Goal: Complete application form

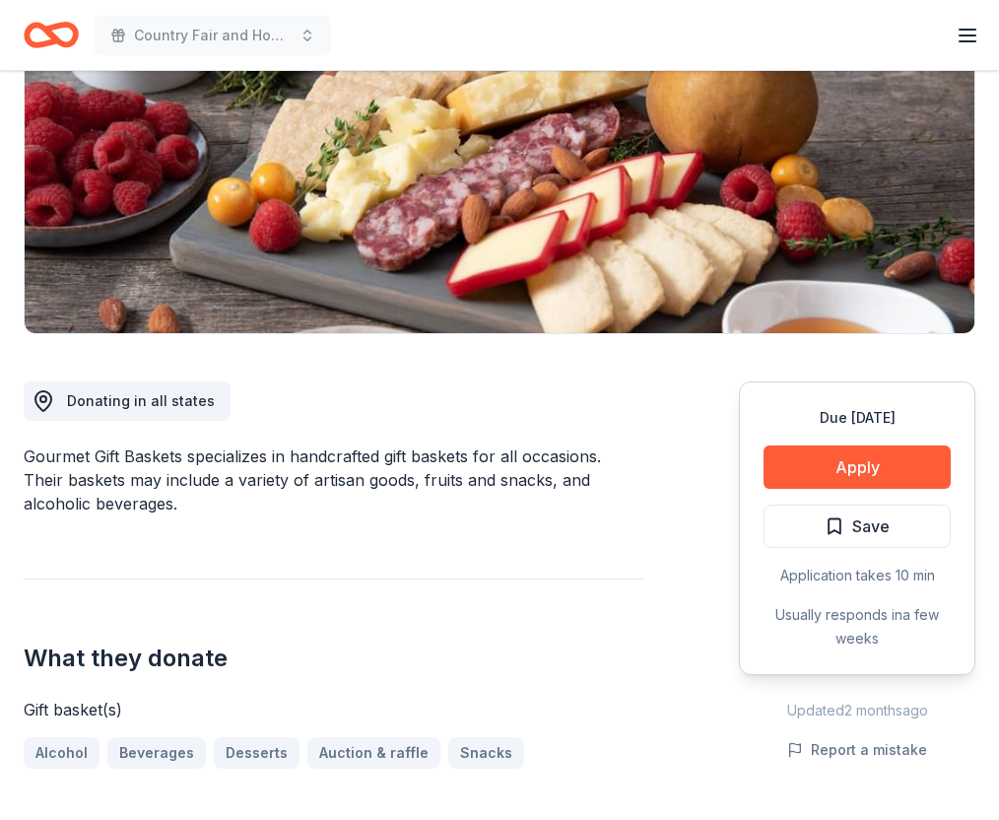
scroll to position [273, 0]
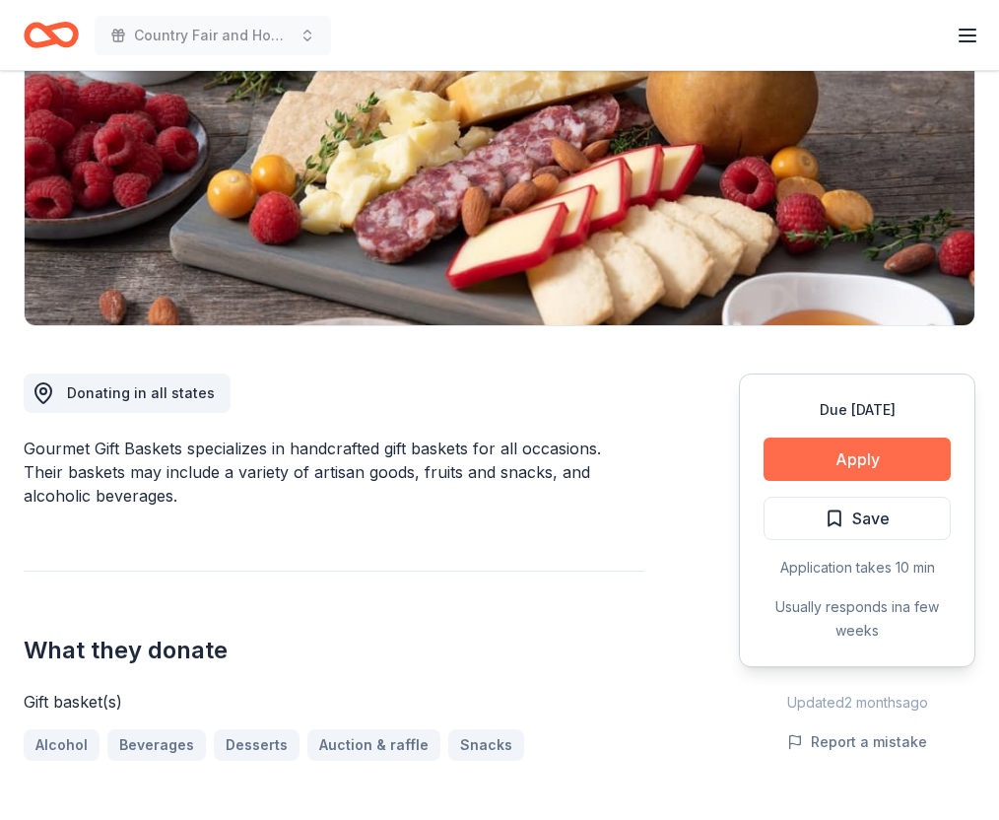
click at [828, 460] on button "Apply" at bounding box center [857, 459] width 187 height 43
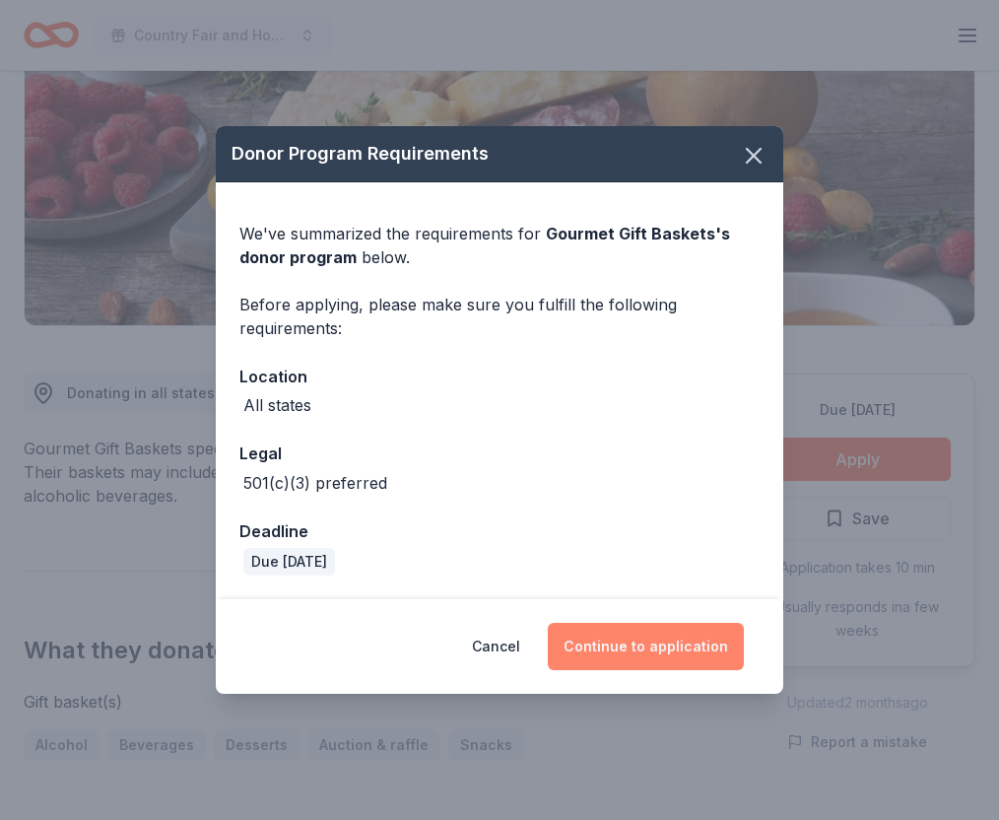
click at [605, 642] on button "Continue to application" at bounding box center [646, 646] width 196 height 47
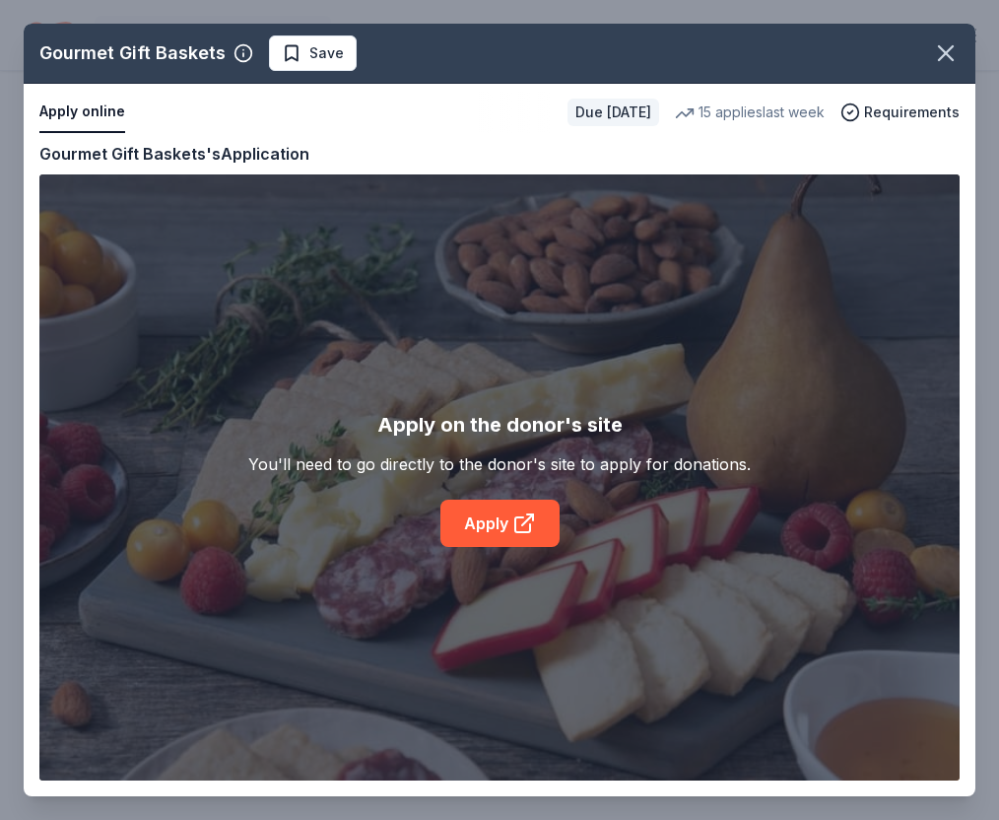
click at [511, 527] on div "Gourmet Gift Baskets Save Apply online Due in 25 days 15 applies last week Requ…" at bounding box center [500, 410] width 952 height 773
click at [524, 522] on div "Gourmet Gift Baskets Save Apply online Due in 25 days 15 applies last week Requ…" at bounding box center [500, 410] width 952 height 773
click at [490, 516] on div "Gourmet Gift Baskets Save Apply online Due in 25 days 15 applies last week Requ…" at bounding box center [500, 410] width 952 height 773
click at [490, 515] on div "Gourmet Gift Baskets Save Apply online Due in 25 days 15 applies last week Requ…" at bounding box center [500, 410] width 952 height 773
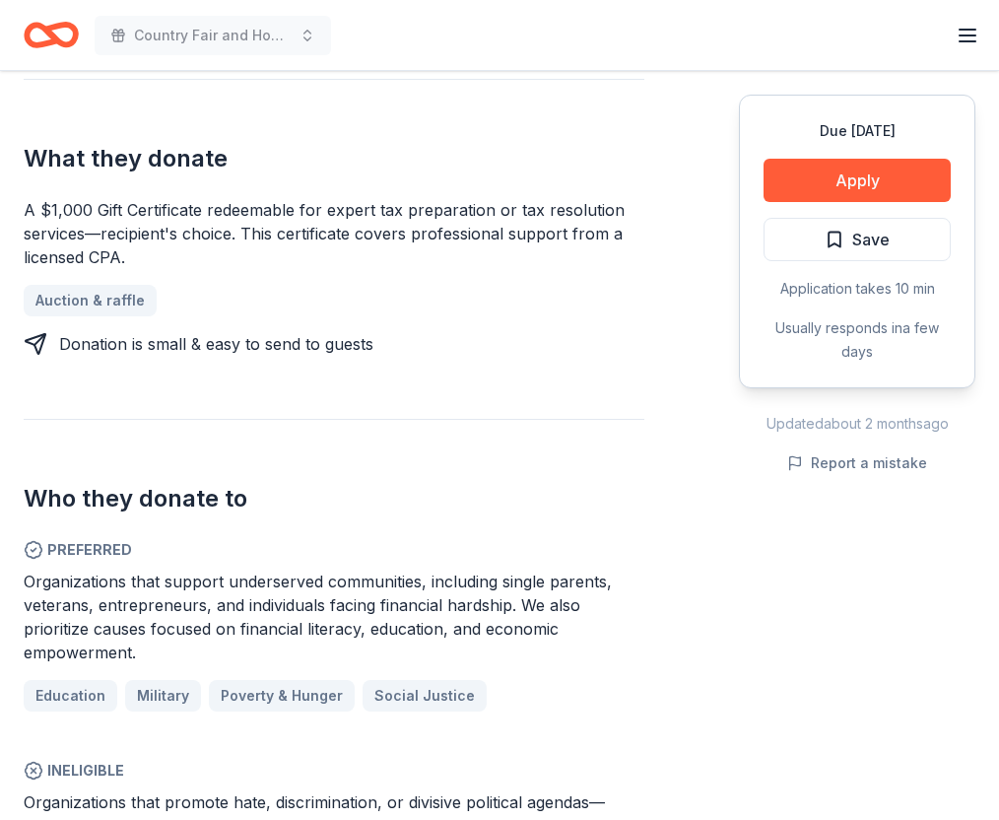
scroll to position [803, 0]
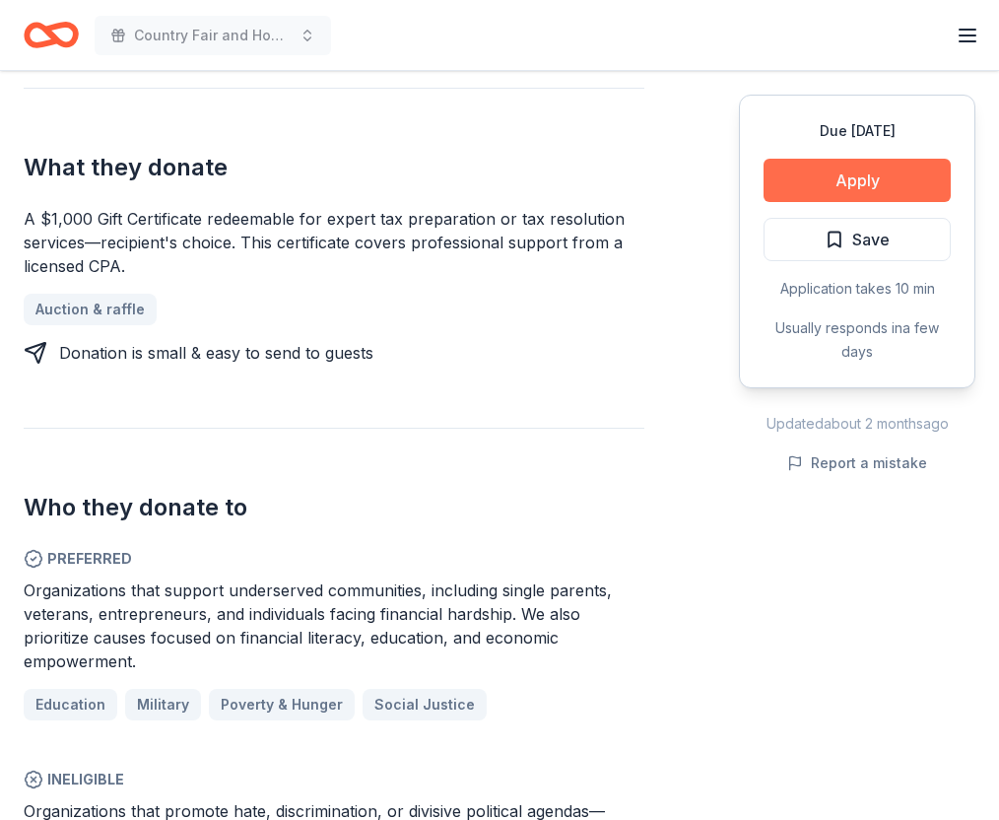
click at [880, 180] on button "Apply" at bounding box center [857, 180] width 187 height 43
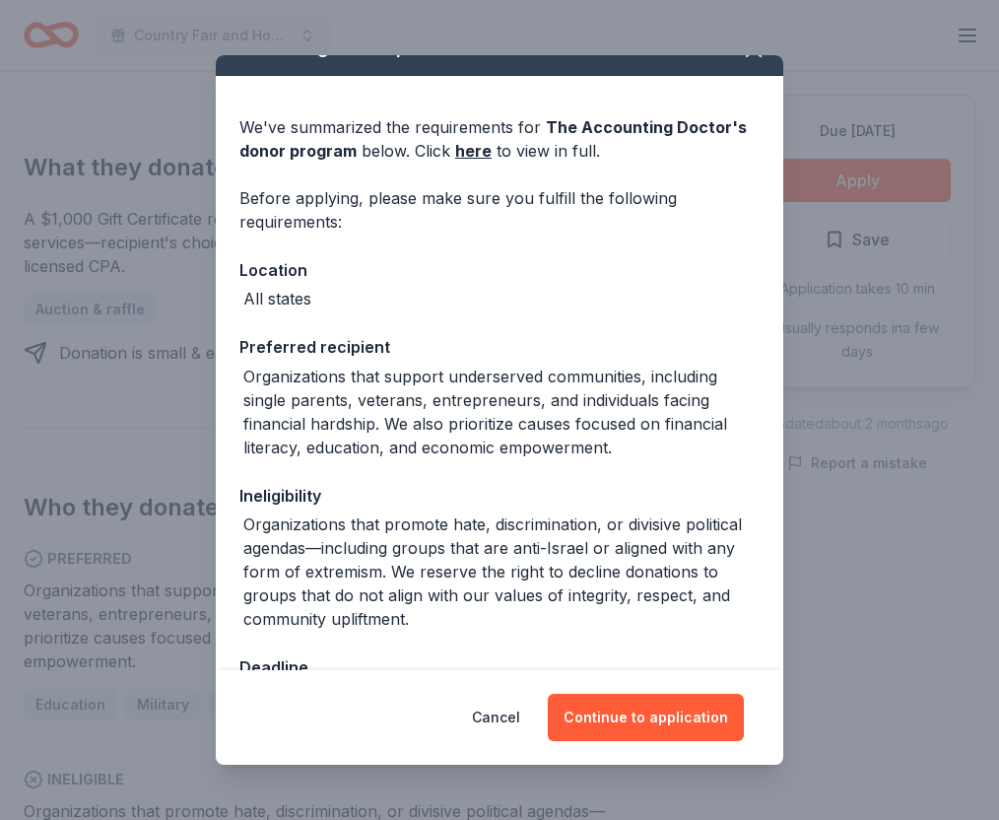
scroll to position [33, 0]
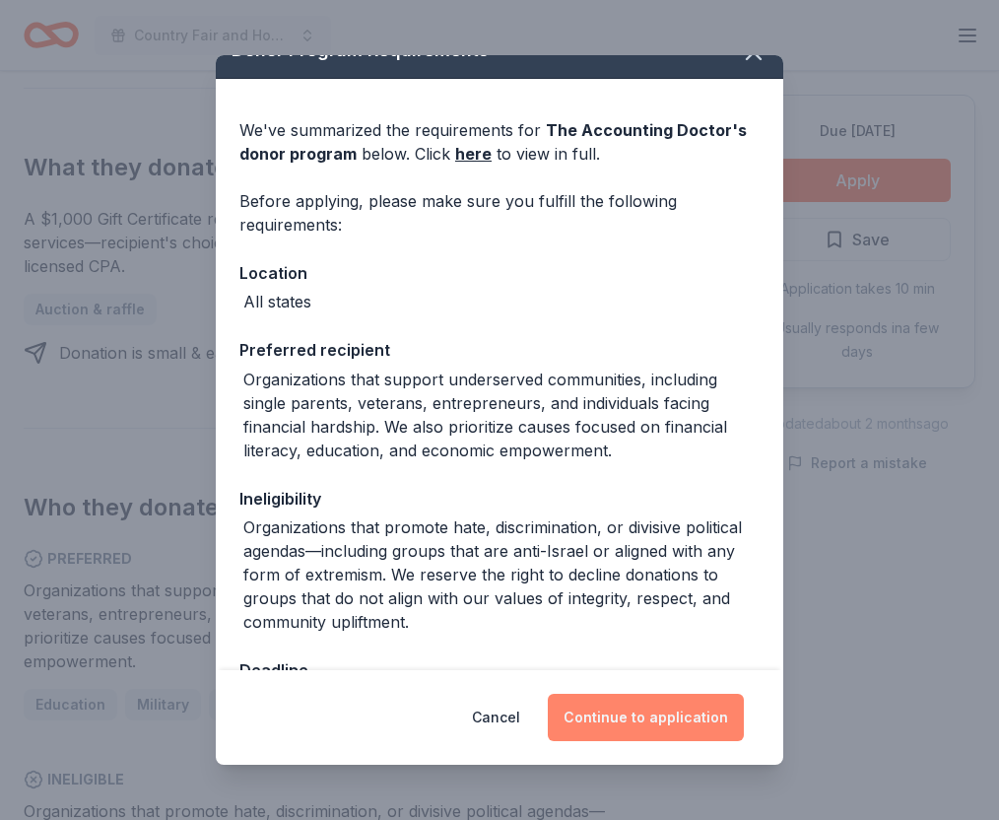
click at [637, 720] on button "Continue to application" at bounding box center [646, 717] width 196 height 47
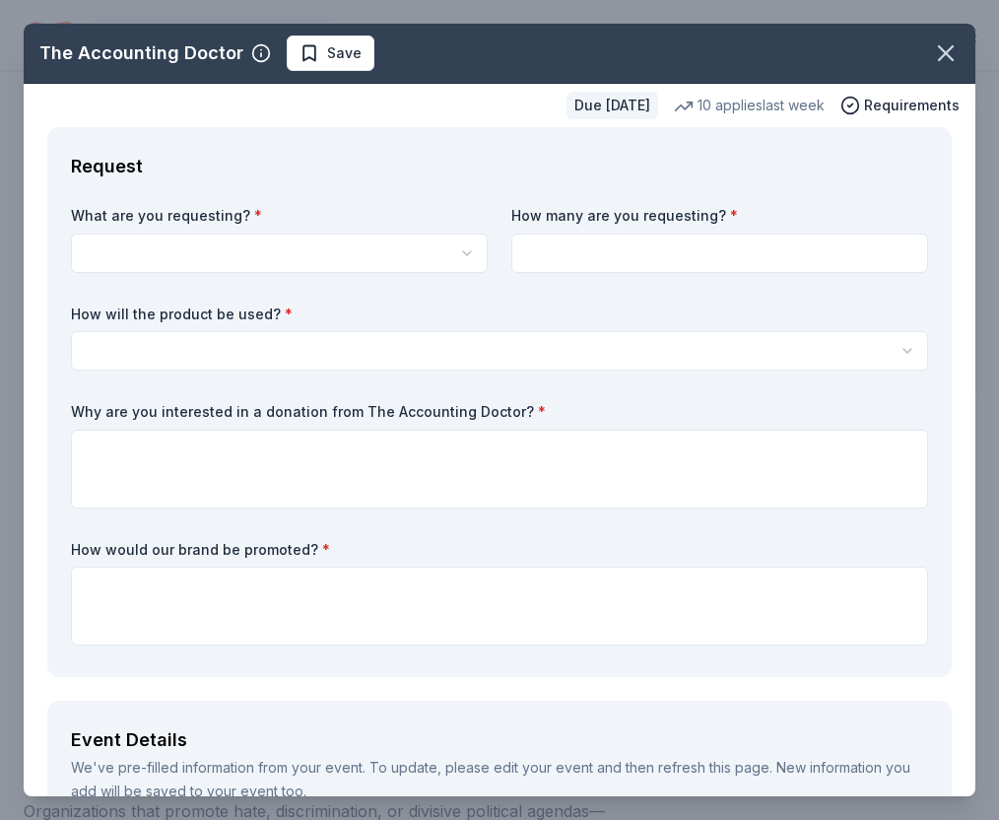
drag, startPoint x: 495, startPoint y: 45, endPoint x: 466, endPoint y: 254, distance: 210.9
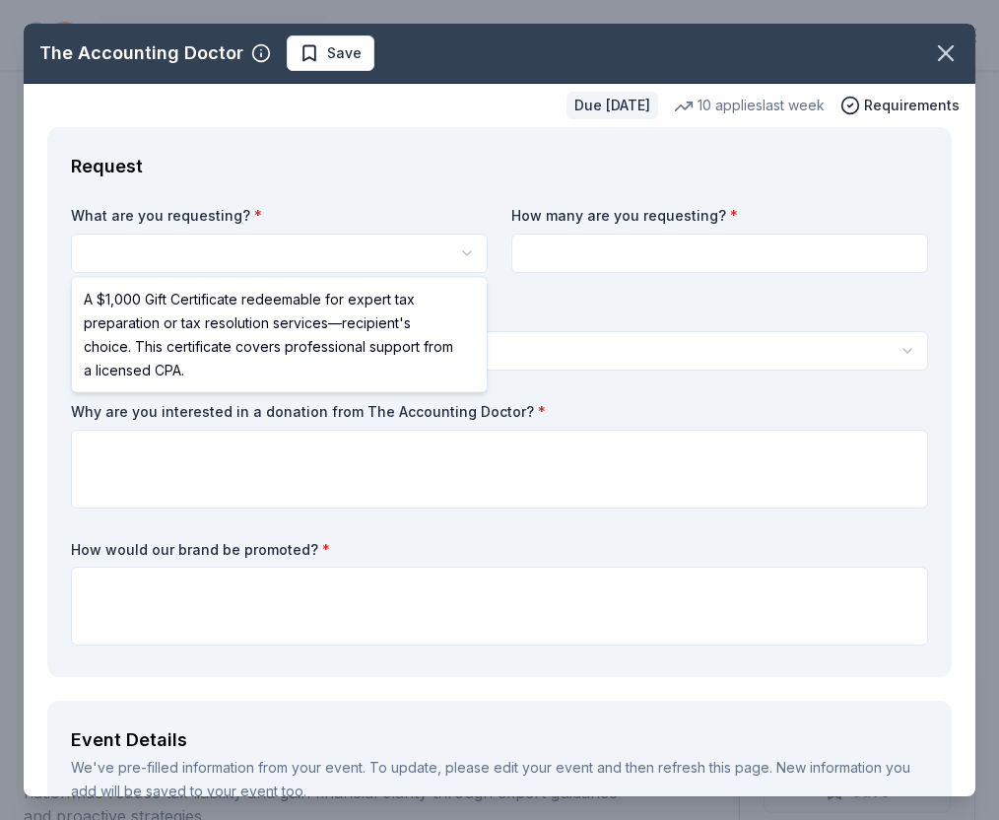
scroll to position [0, 0]
click at [466, 254] on html "Country Fair and Hog Roast Start free trial Earn Rewards Due in 25 days Share T…" at bounding box center [499, 410] width 999 height 820
select select "A $1,000 Gift Certificate redeemable for expert tax preparation or tax resoluti…"
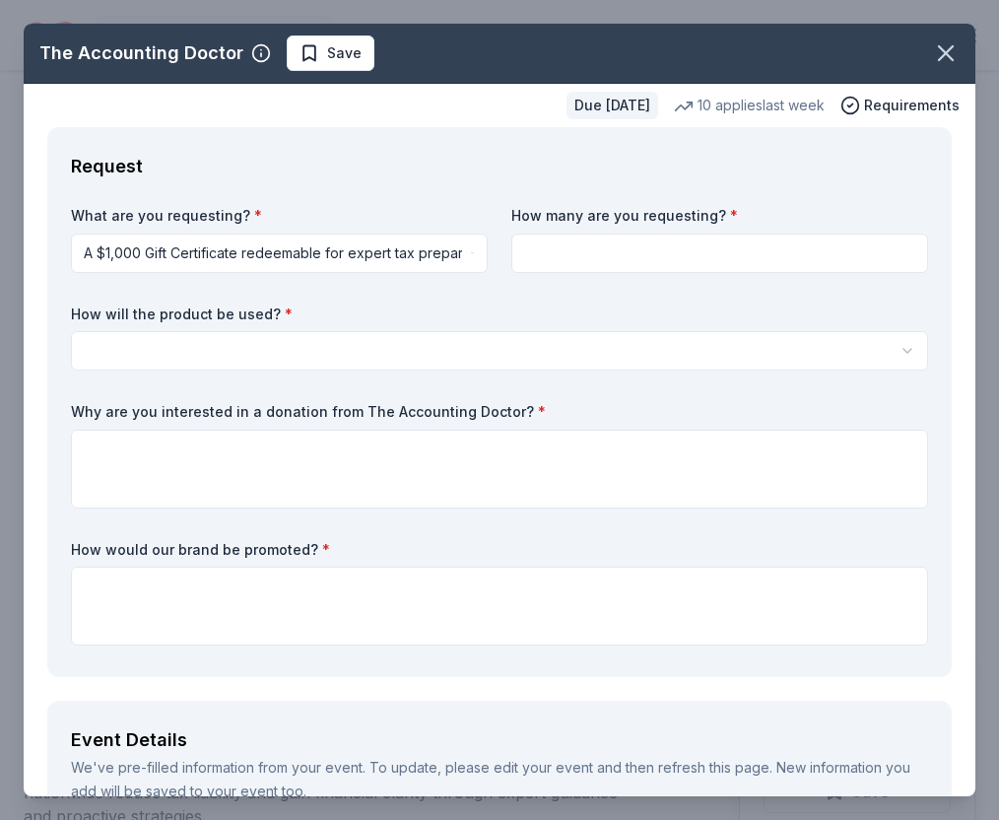
click at [649, 248] on input at bounding box center [720, 253] width 417 height 39
type input "1"
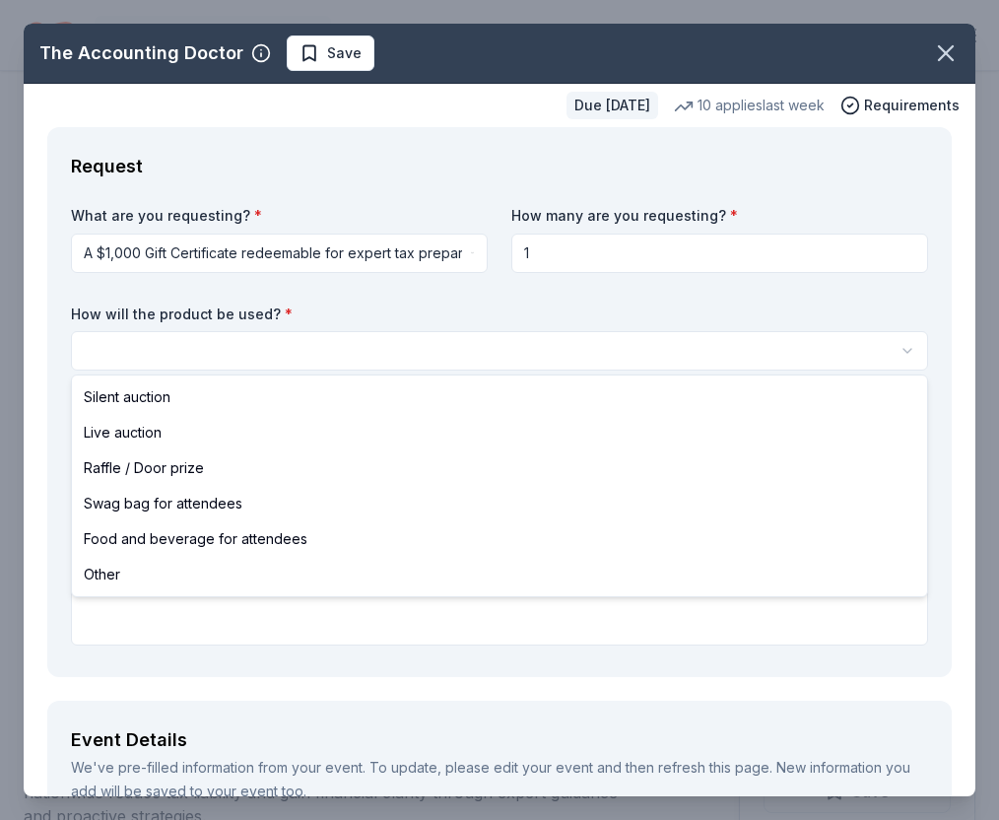
click at [257, 344] on html "Country Fair and Hog Roast Start free trial Earn Rewards Due in 25 days Share T…" at bounding box center [499, 410] width 999 height 820
select select "silentAuction"
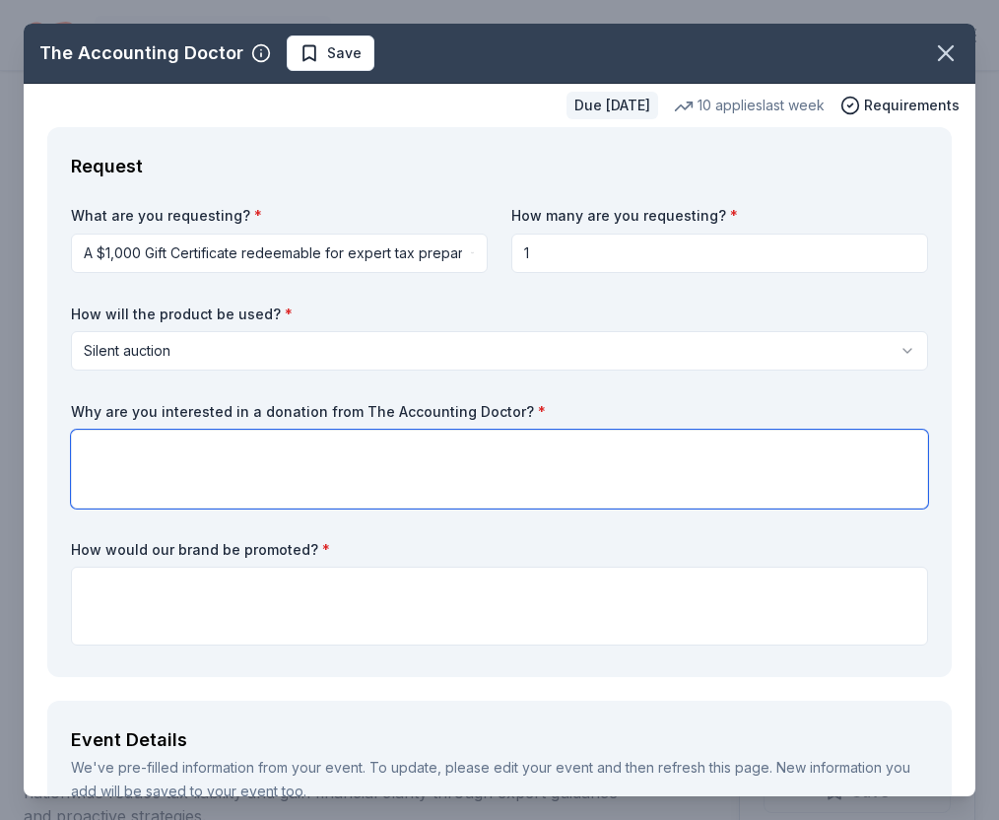
drag, startPoint x: 159, startPoint y: 452, endPoint x: 159, endPoint y: 479, distance: 26.6
click at [159, 452] on textarea at bounding box center [499, 469] width 857 height 79
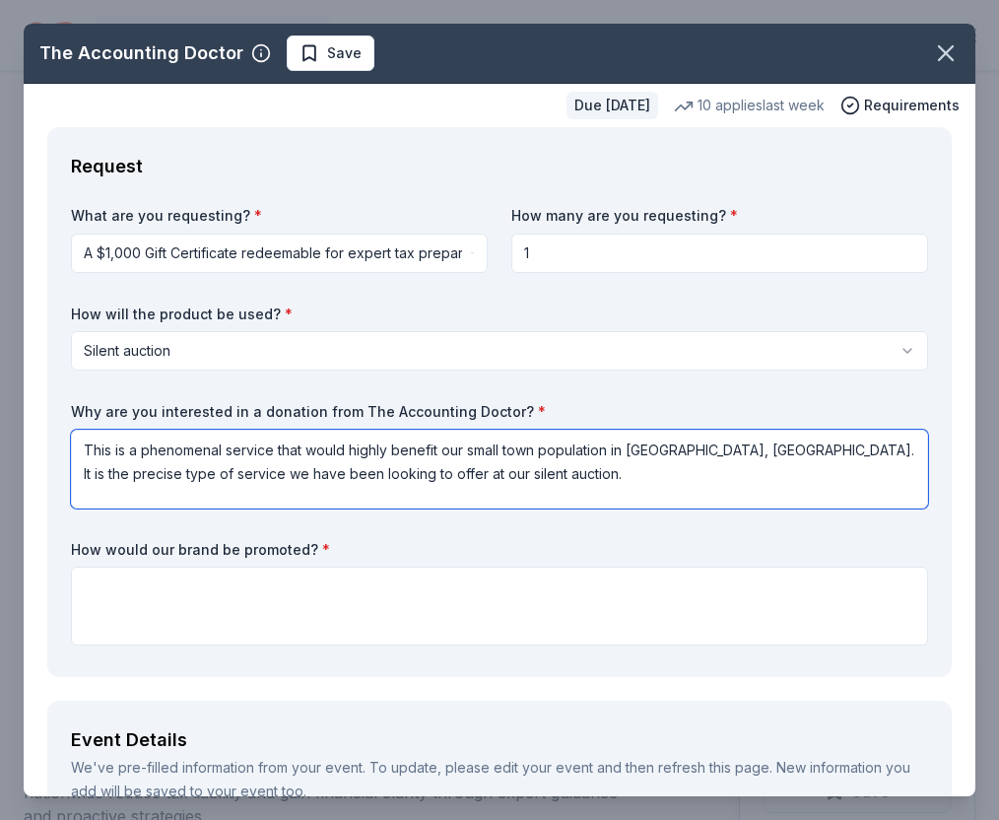
type textarea "This is a phenomenal service that would highly benefit our small town populatio…"
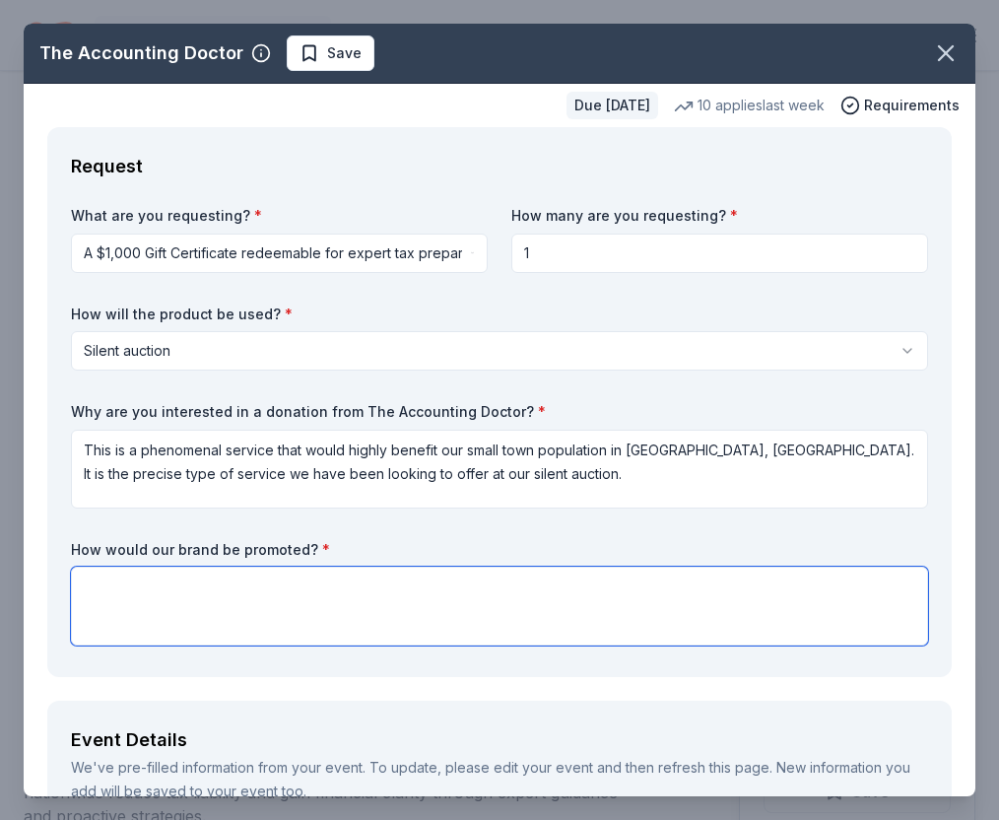
click at [169, 596] on textarea at bounding box center [499, 606] width 857 height 79
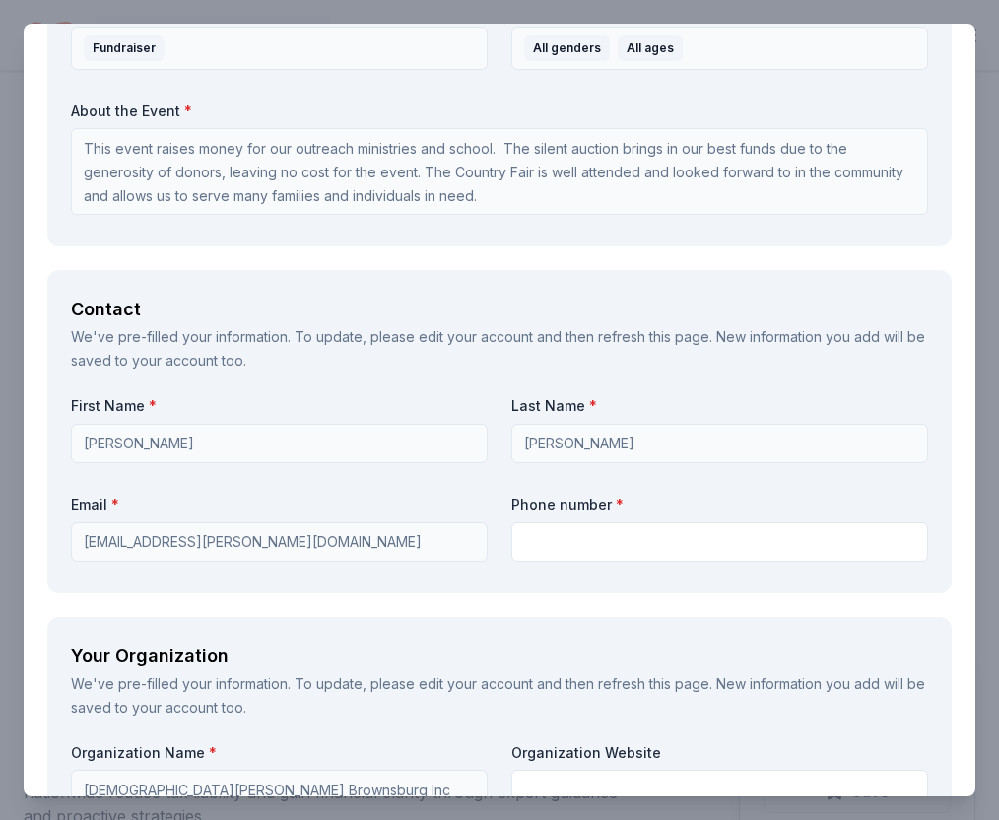
scroll to position [1141, 0]
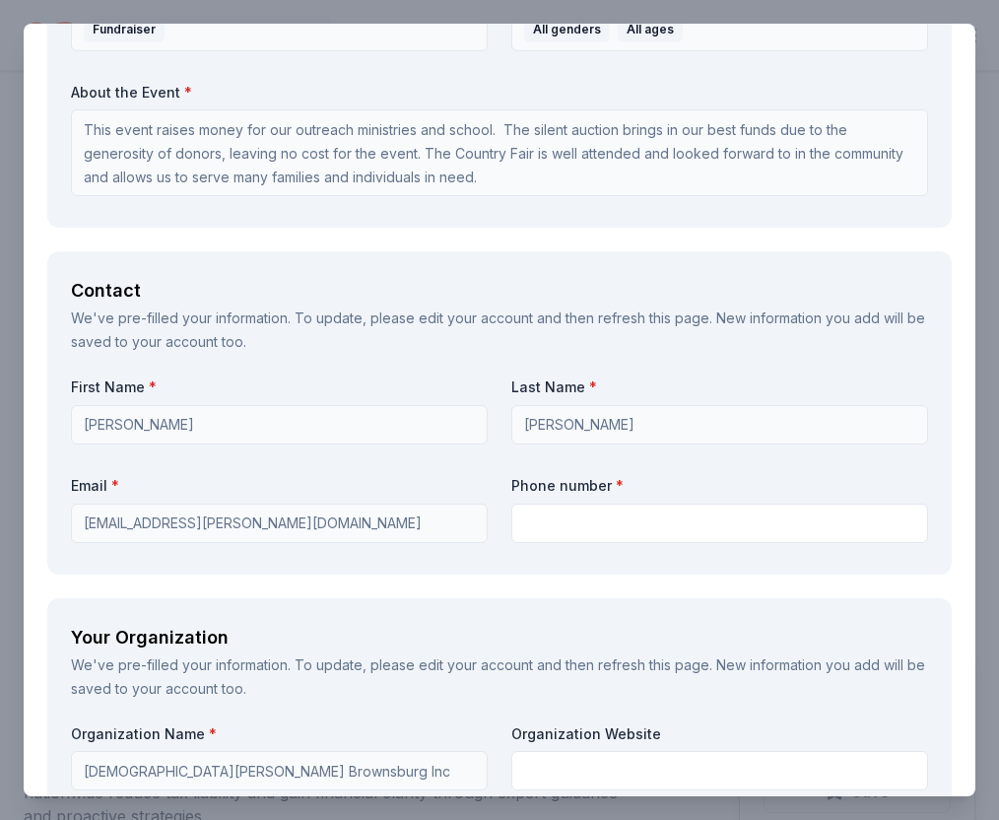
type textarea "We would have a flyer with your information included at the 2 day event as well…"
click at [560, 520] on input "text" at bounding box center [720, 523] width 417 height 39
type input "7606383523"
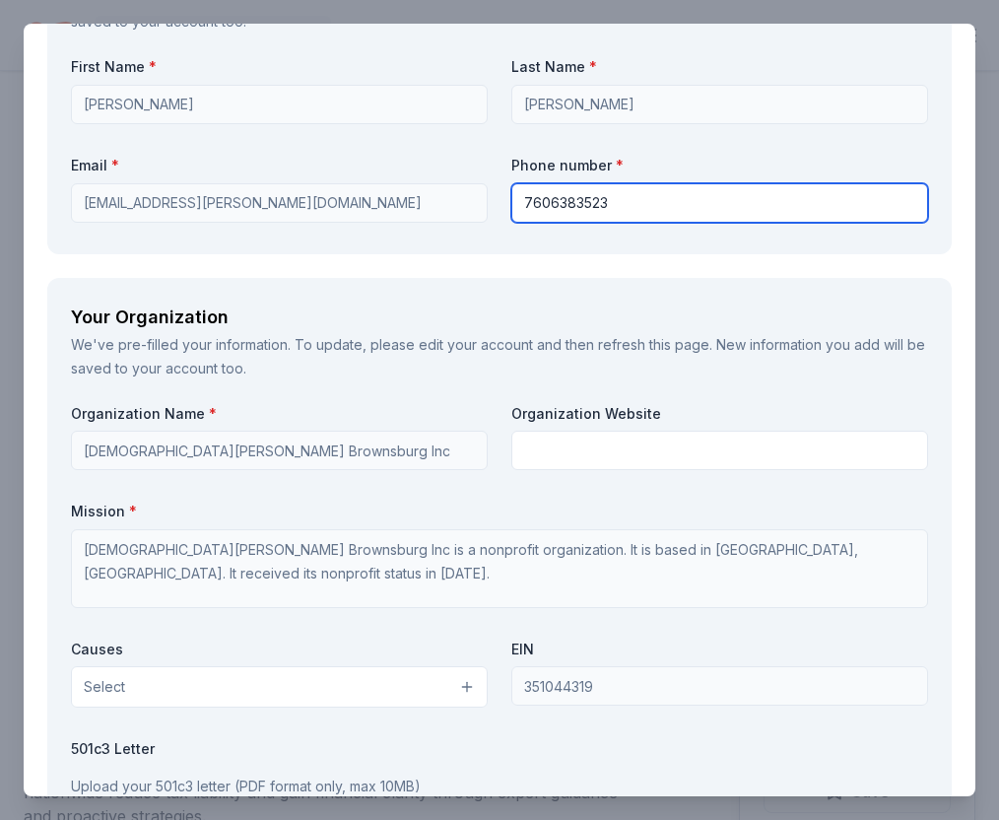
scroll to position [1468, 0]
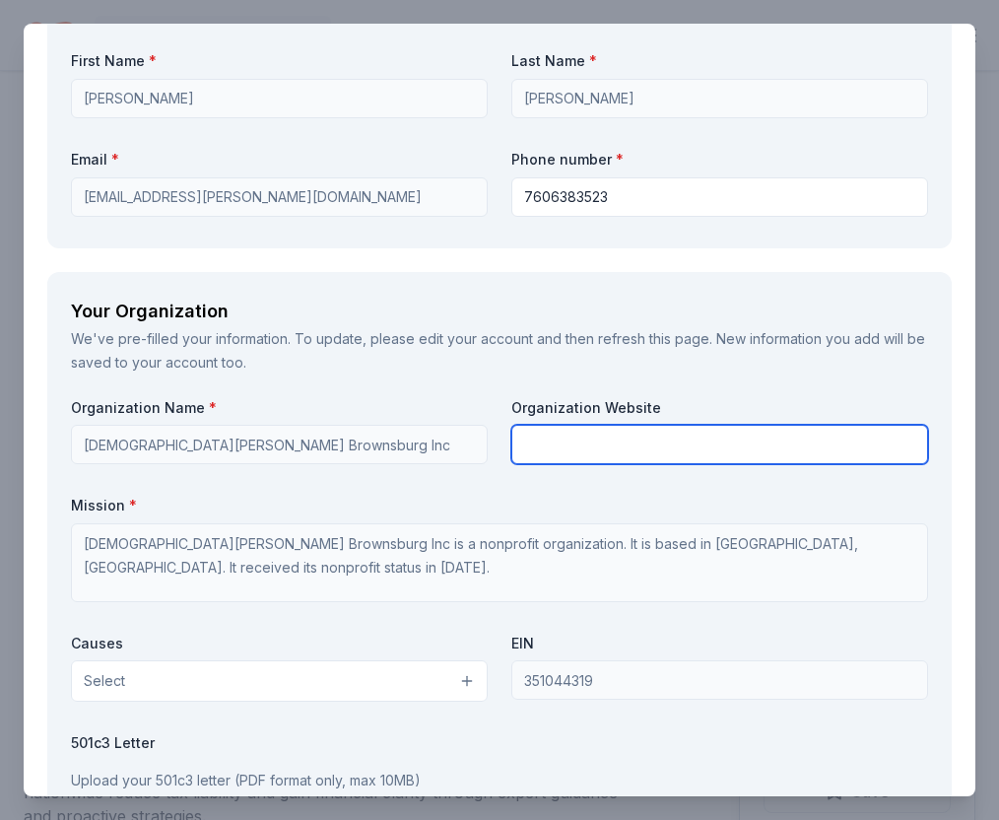
click at [563, 443] on input "text" at bounding box center [720, 444] width 417 height 39
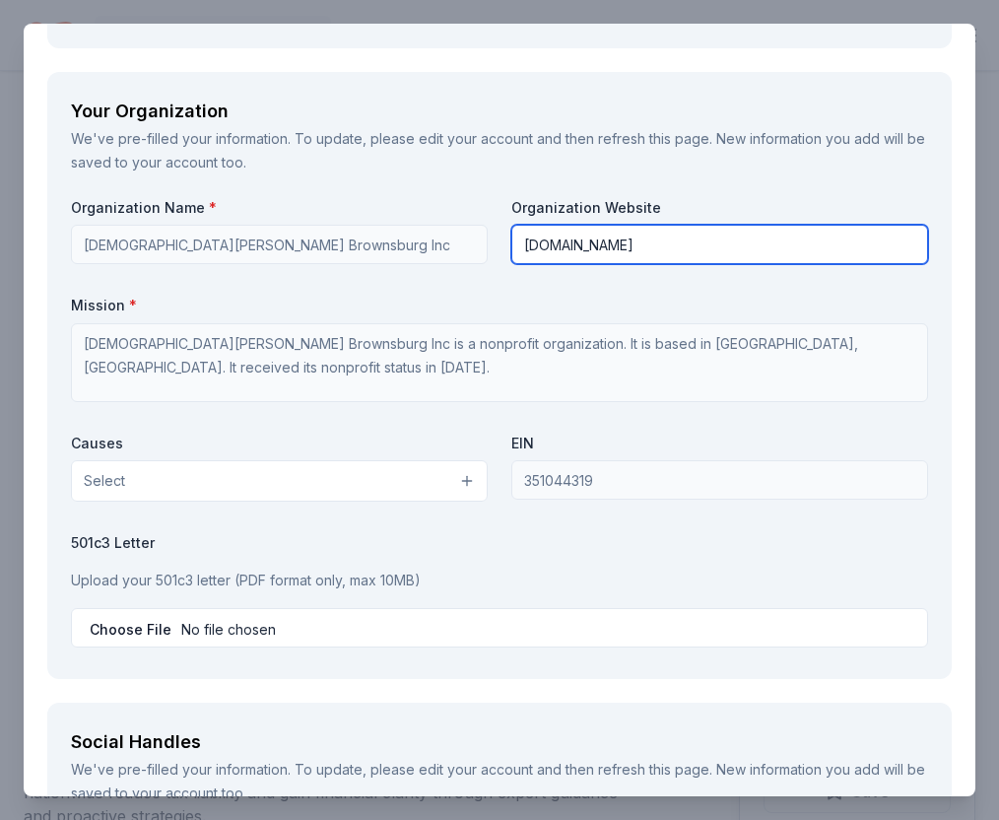
scroll to position [1669, 0]
type input "stmalachy.org"
click at [467, 478] on button "Select" at bounding box center [279, 479] width 417 height 41
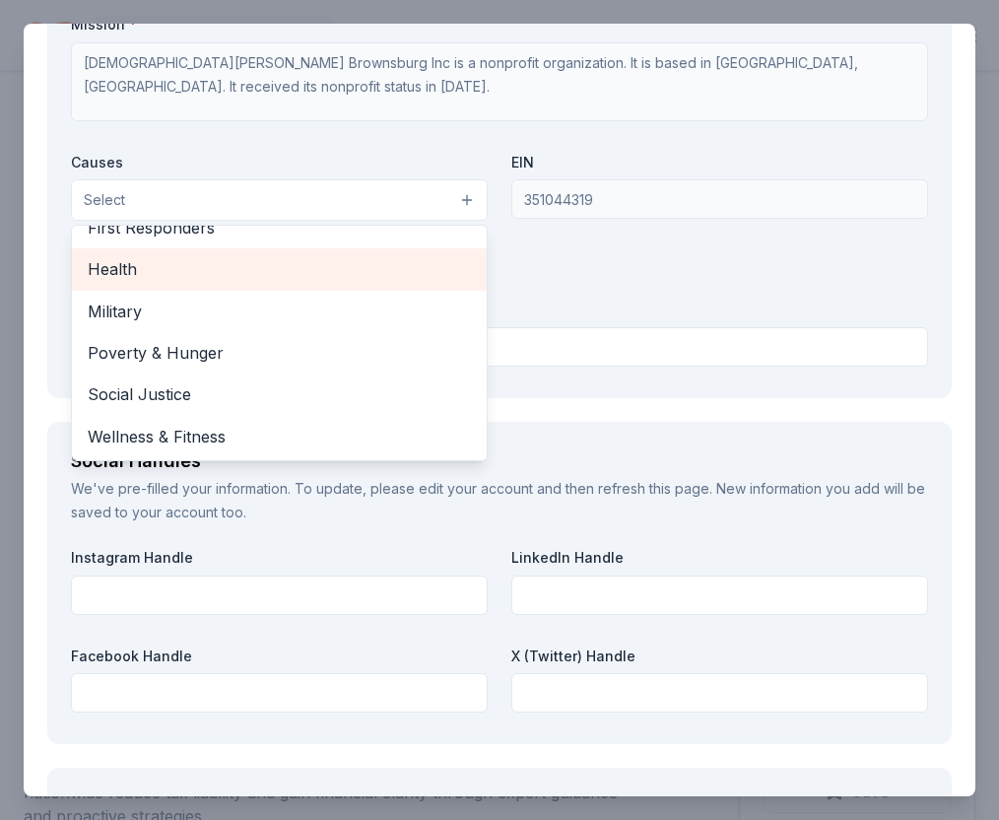
scroll to position [1952, 0]
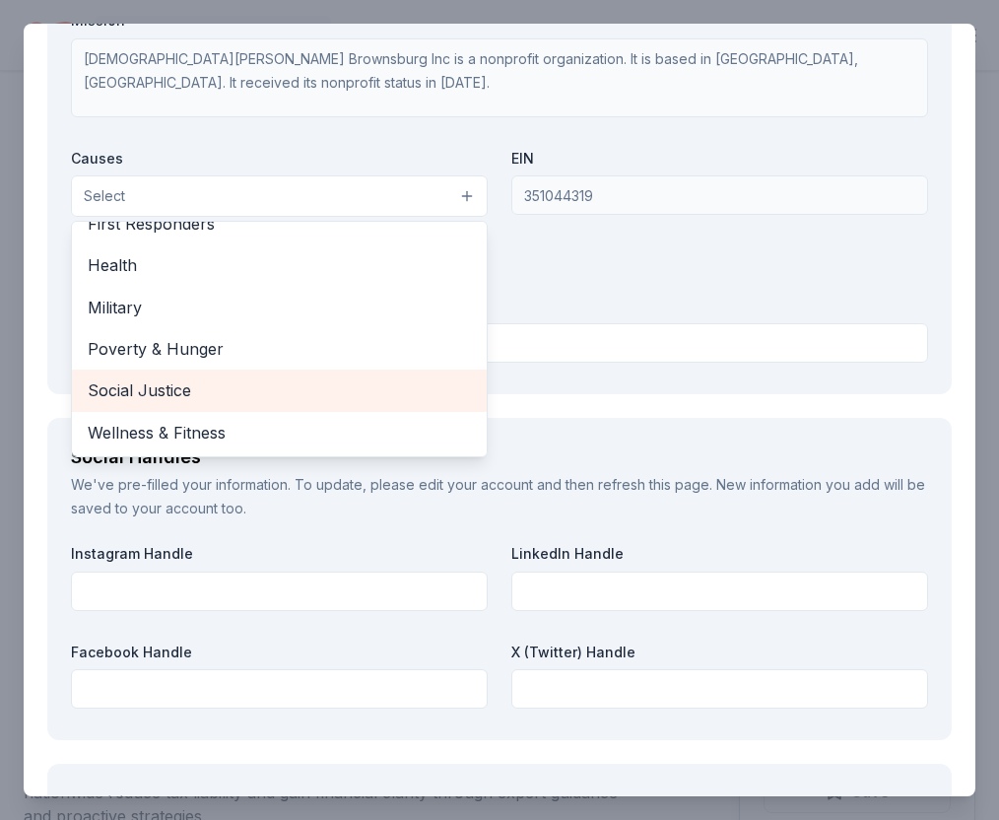
click at [314, 386] on span "Social Justice" at bounding box center [279, 390] width 383 height 26
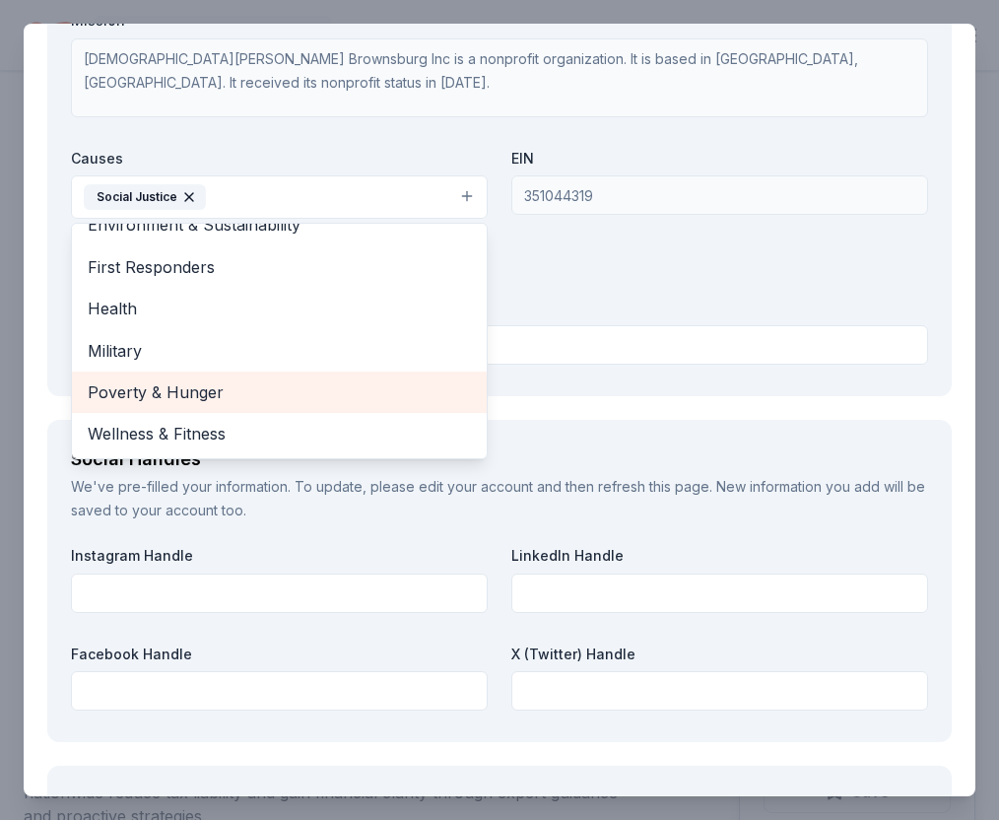
scroll to position [233, 0]
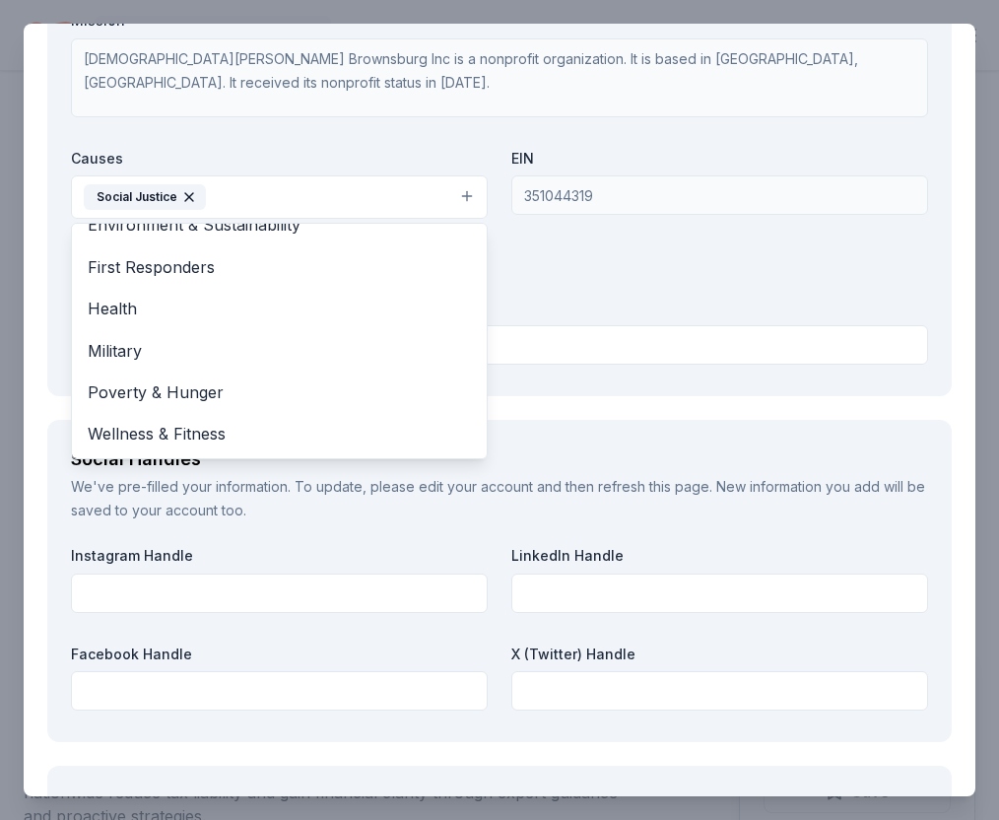
click at [598, 273] on div "Organization Name * St Malachy Catholic Church Brownsburg Inc Organization Webs…" at bounding box center [499, 142] width 857 height 459
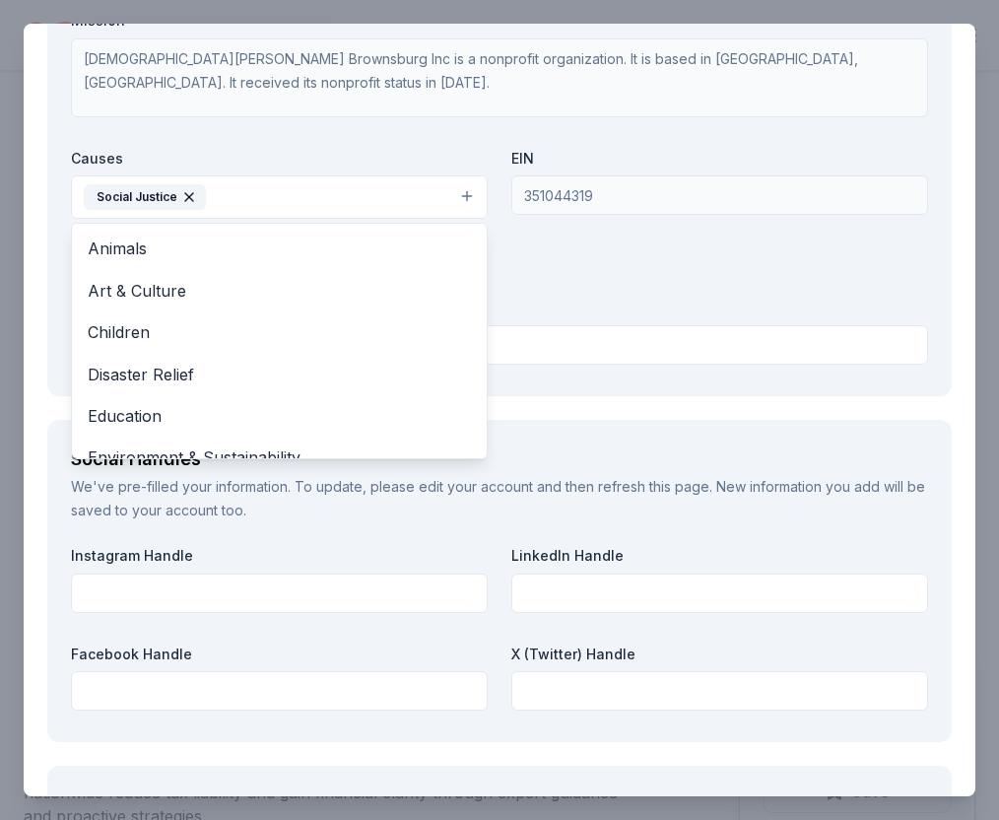
click at [465, 194] on button "Social Justice" at bounding box center [279, 196] width 417 height 43
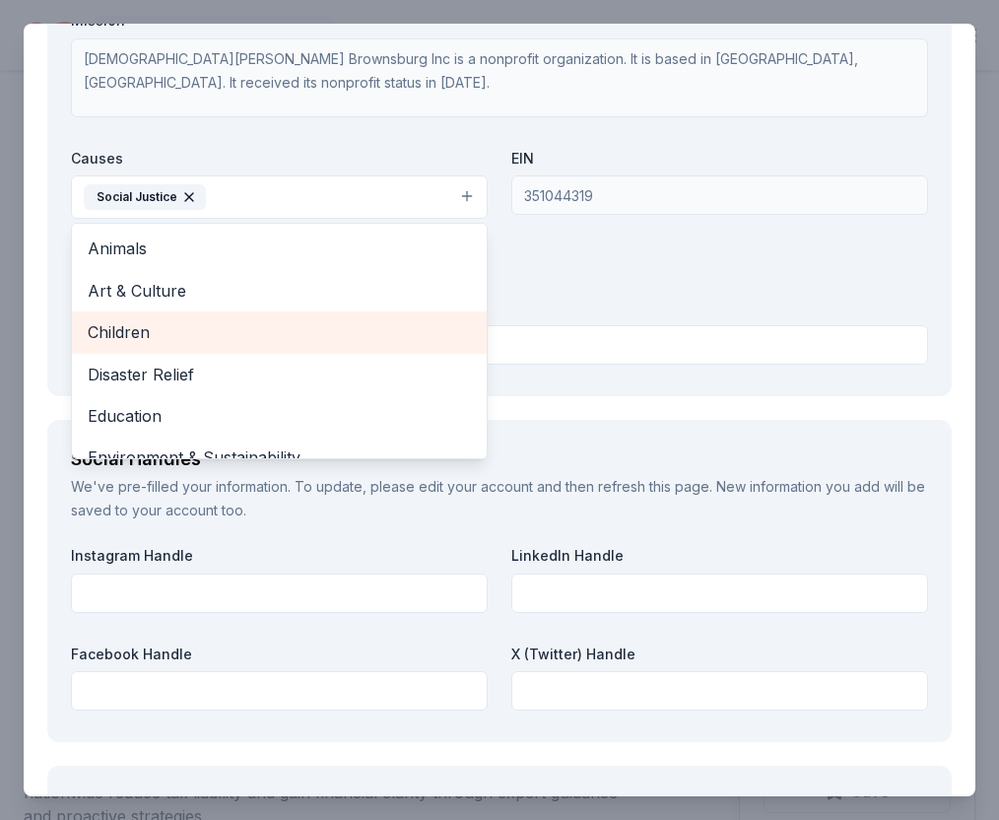
click at [355, 347] on div "Children" at bounding box center [279, 331] width 415 height 41
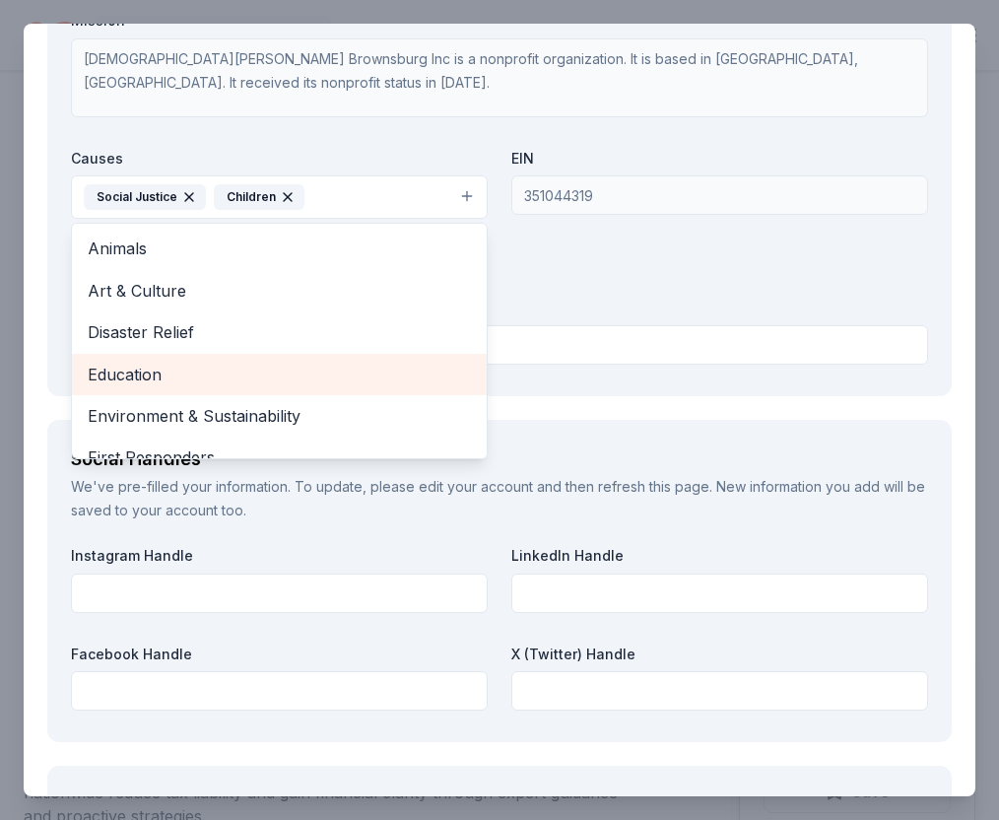
click at [328, 380] on span "Education" at bounding box center [279, 375] width 383 height 26
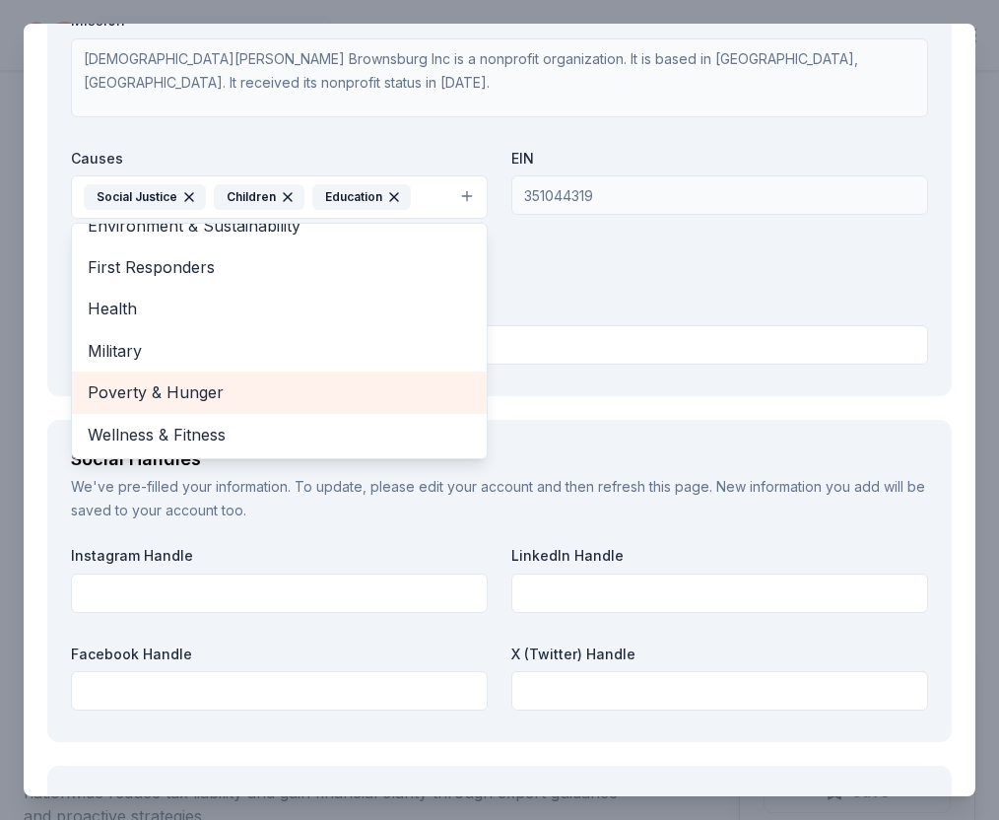
scroll to position [1983, 0]
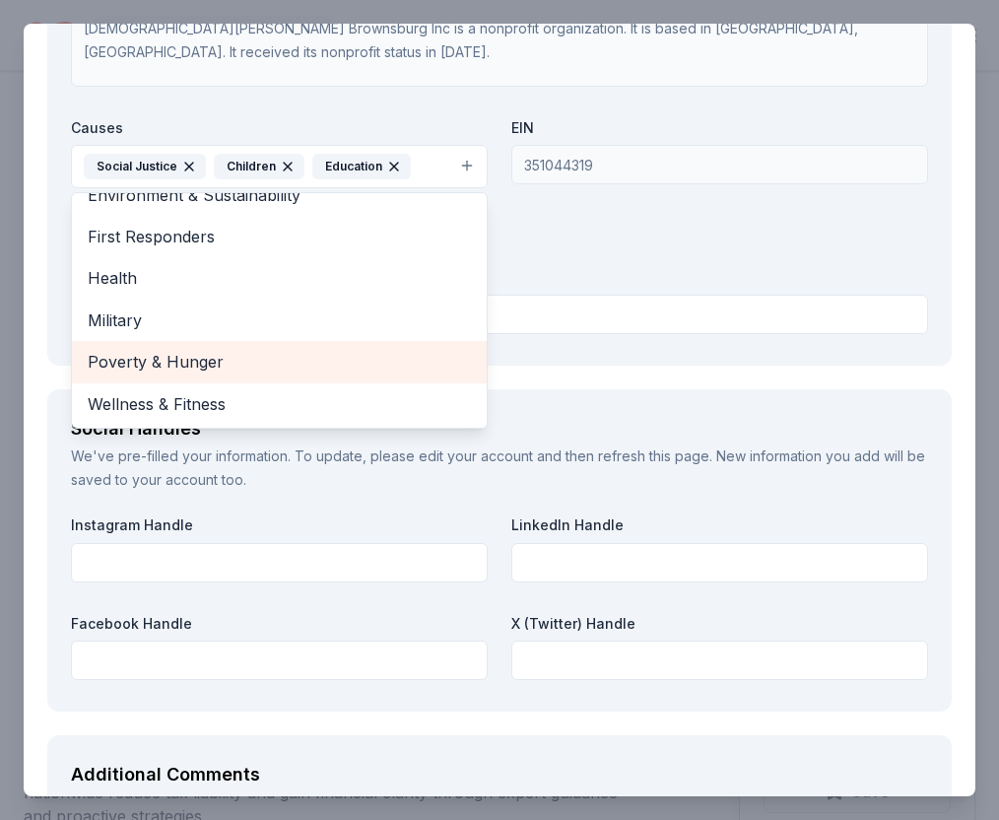
click at [351, 355] on span "Poverty & Hunger" at bounding box center [279, 362] width 383 height 26
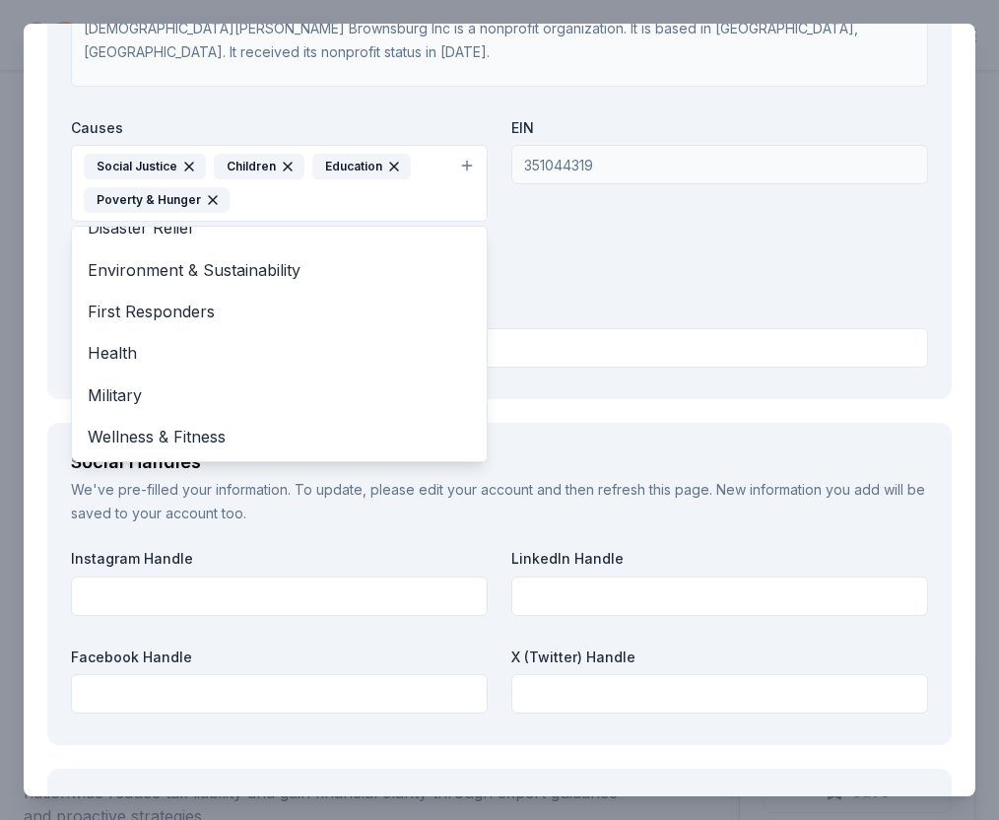
click at [590, 342] on div "Organization Name * St Malachy Catholic Church Brownsburg Inc Organization Webs…" at bounding box center [499, 129] width 857 height 493
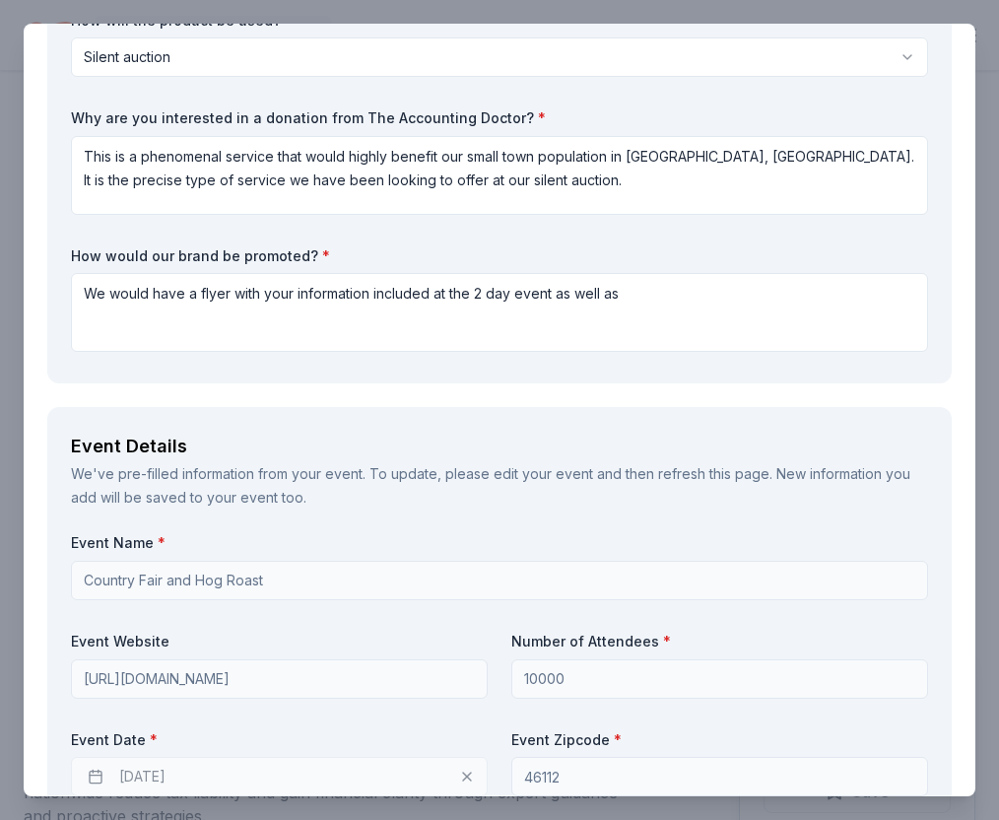
scroll to position [301, 0]
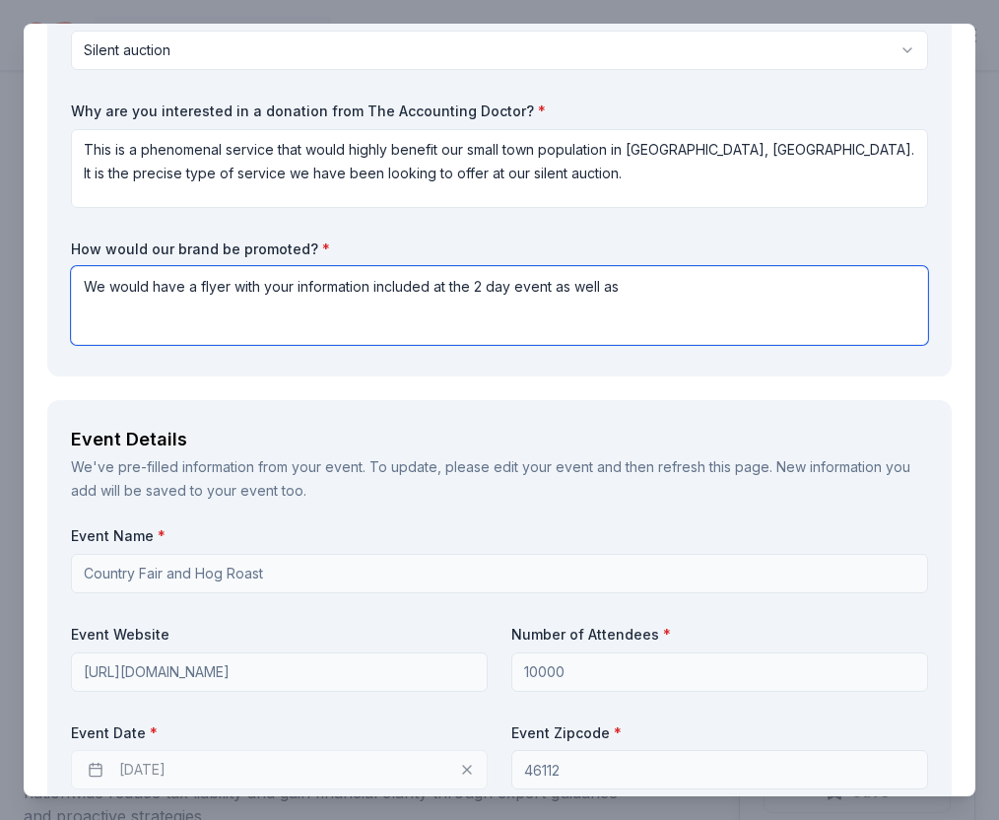
click at [628, 284] on textarea "We would have a flyer with your information included at the 2 day event as well…" at bounding box center [499, 305] width 857 height 79
click at [550, 288] on textarea "We would have a flyer with your information included at the 2 day event as well…" at bounding box center [499, 305] width 857 height 79
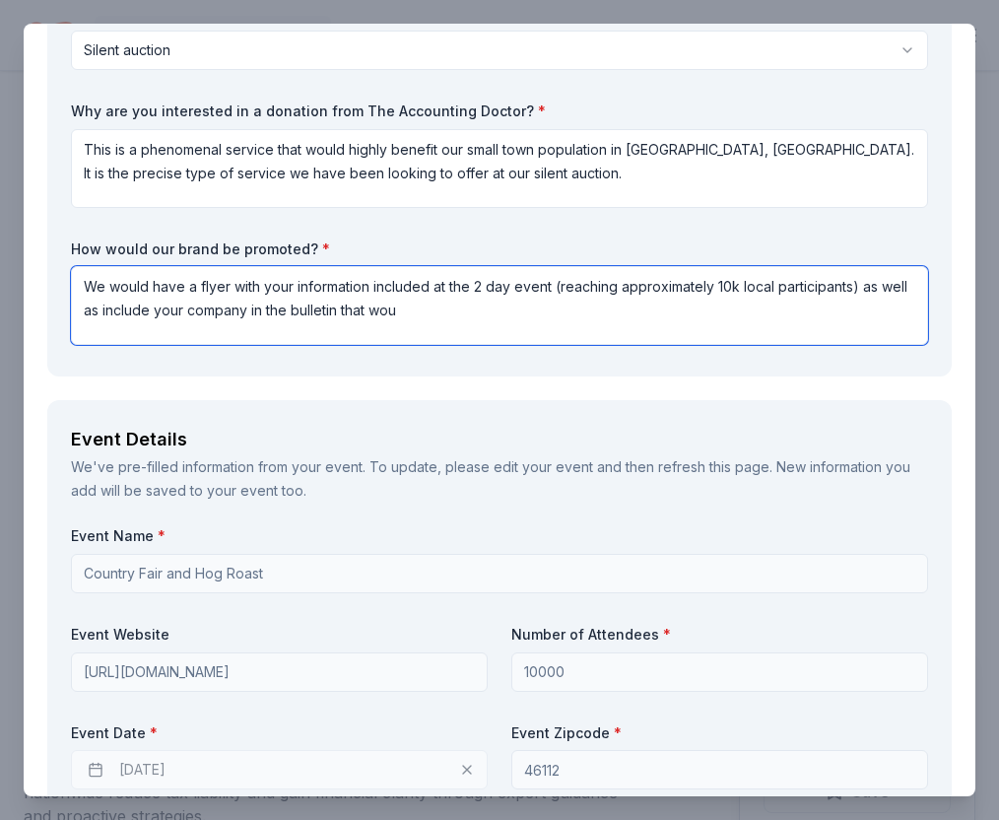
click at [411, 310] on textarea "We would have a flyer with your information included at the 2 day event (reachi…" at bounding box center [499, 305] width 857 height 79
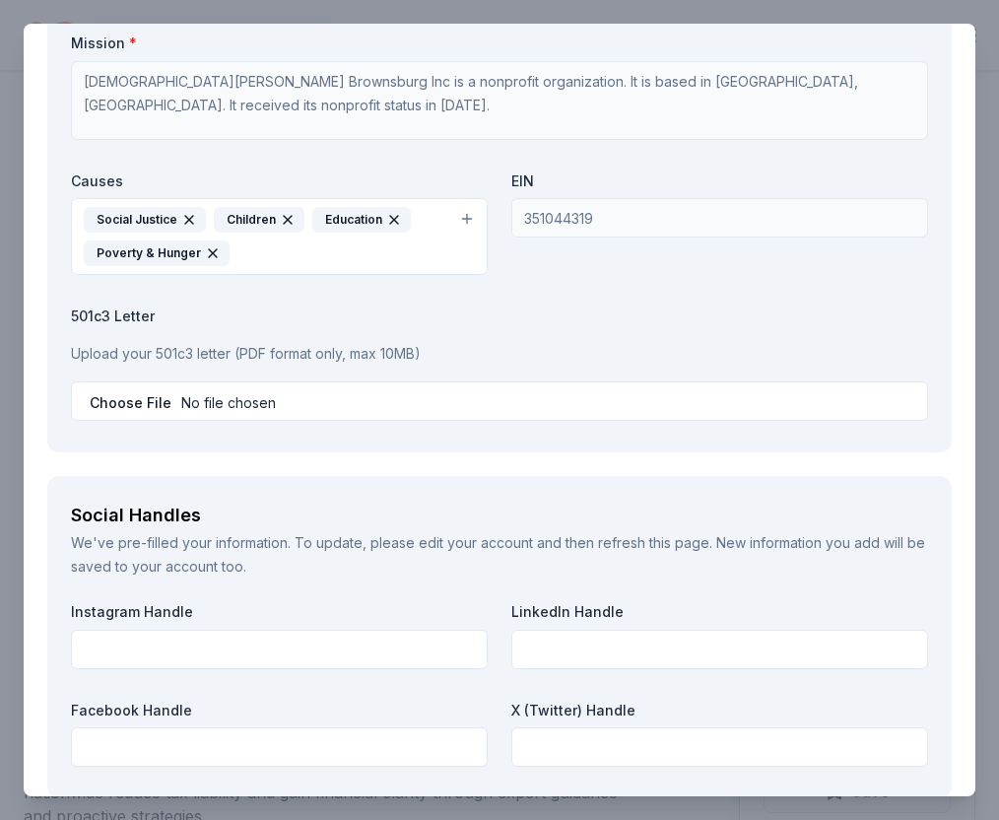
scroll to position [1928, 0]
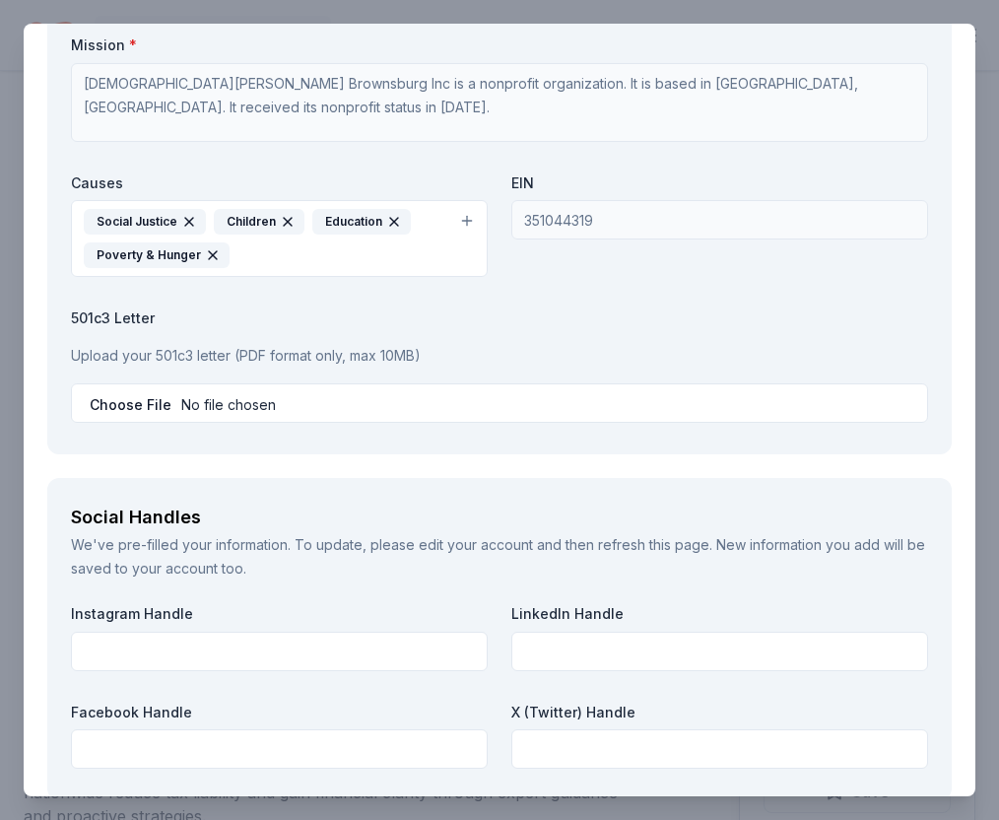
type textarea "We would have a flyer with your information included at the 2 day event (reachi…"
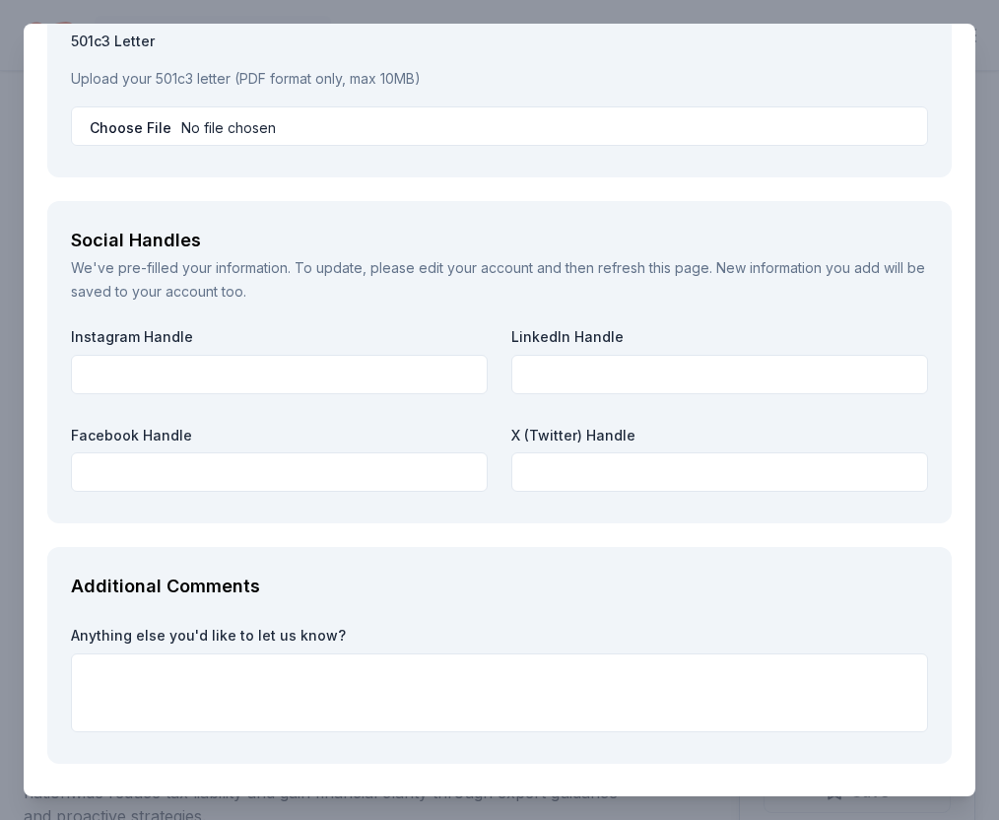
scroll to position [2208, 0]
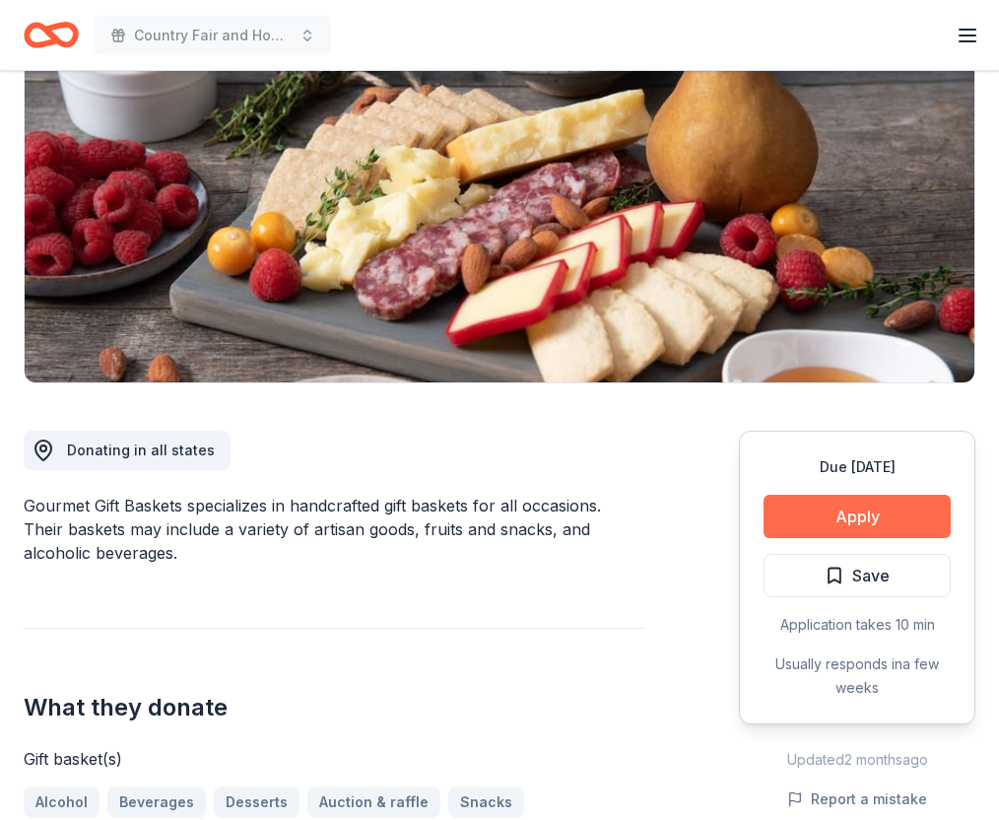
scroll to position [221, 0]
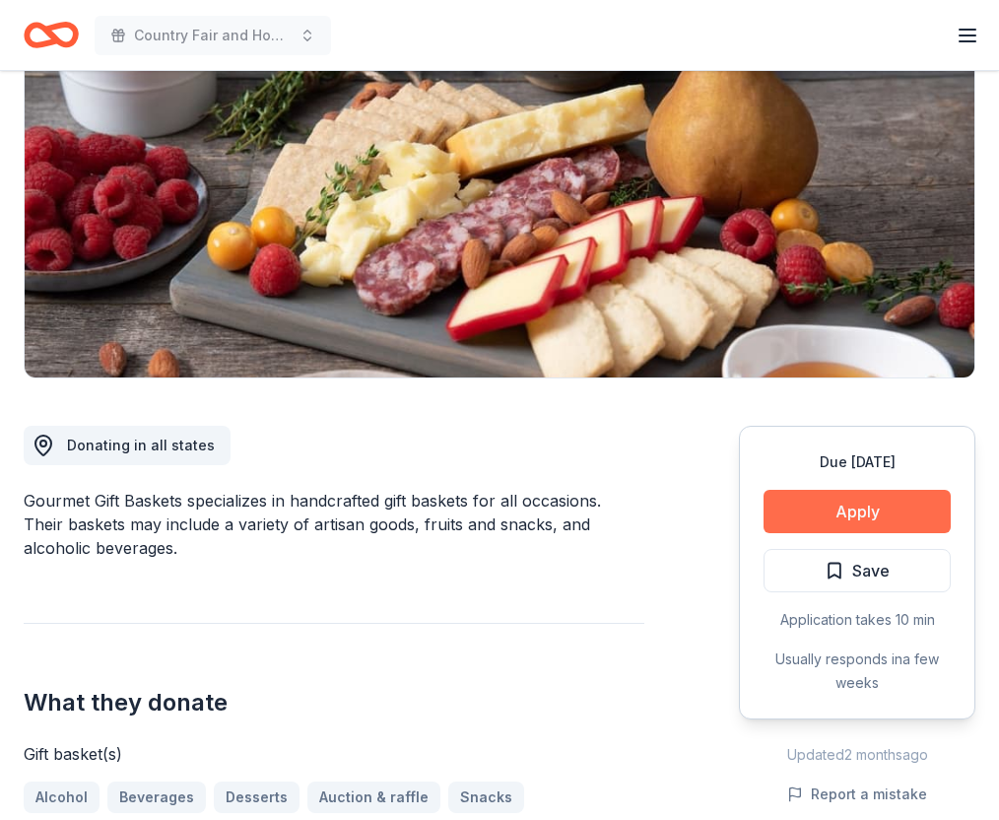
click at [834, 513] on button "Apply" at bounding box center [857, 511] width 187 height 43
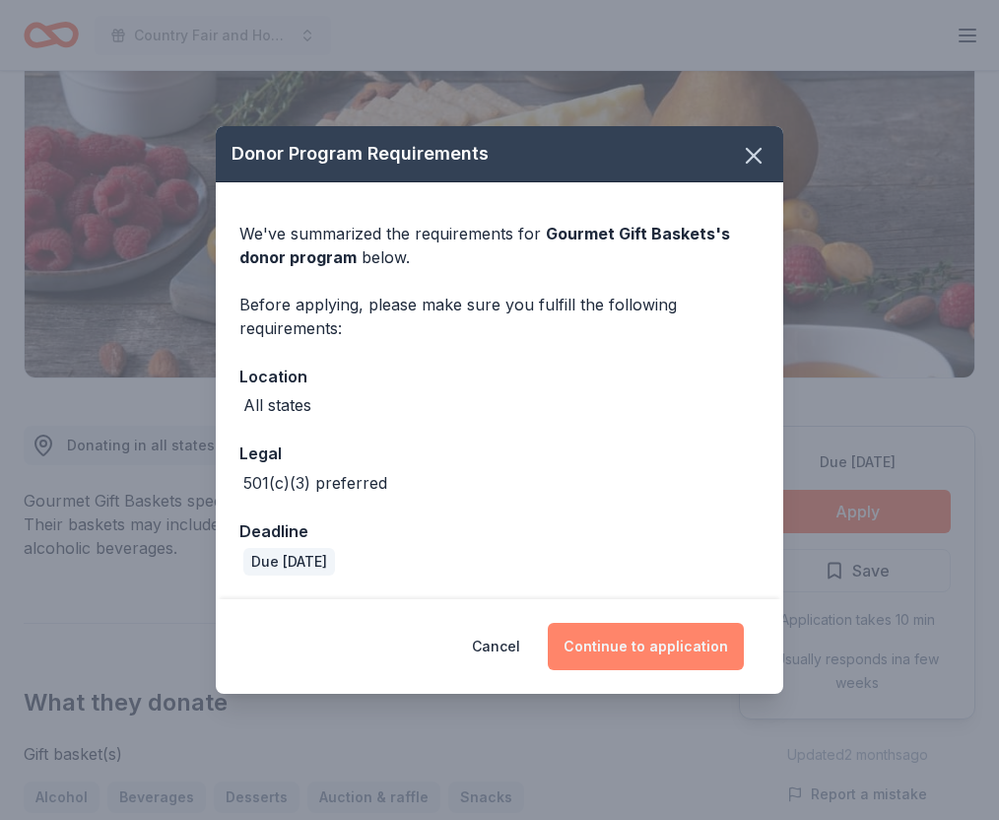
click at [634, 646] on button "Continue to application" at bounding box center [646, 646] width 196 height 47
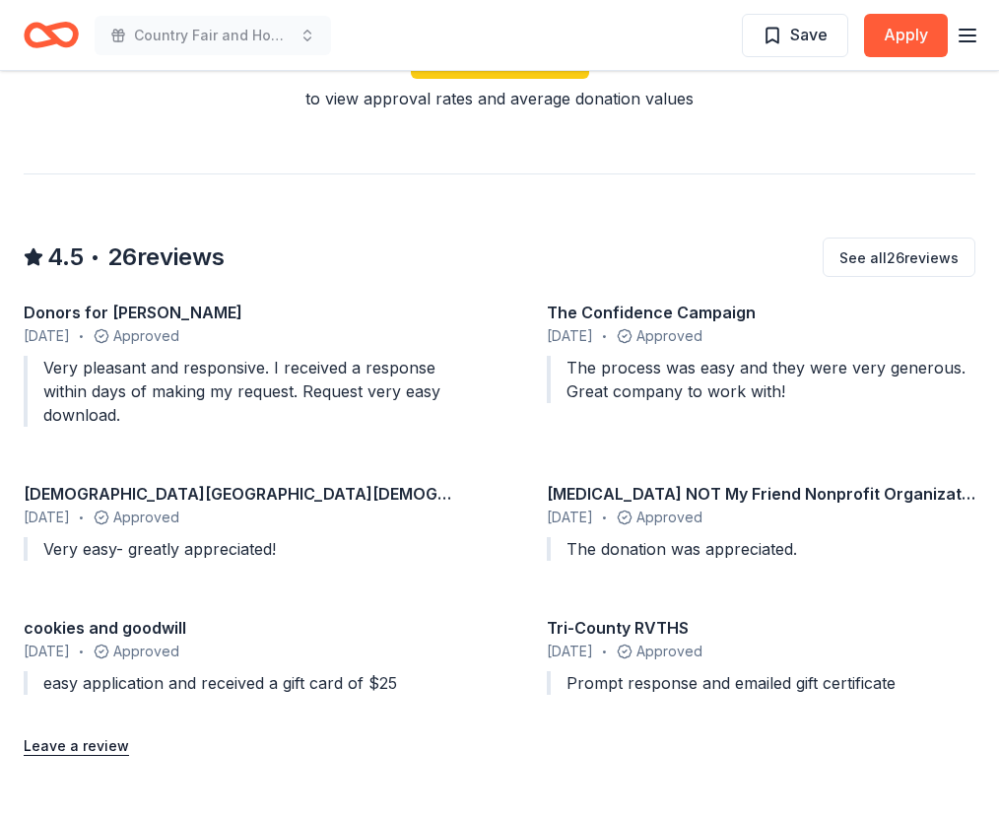
scroll to position [1636, 0]
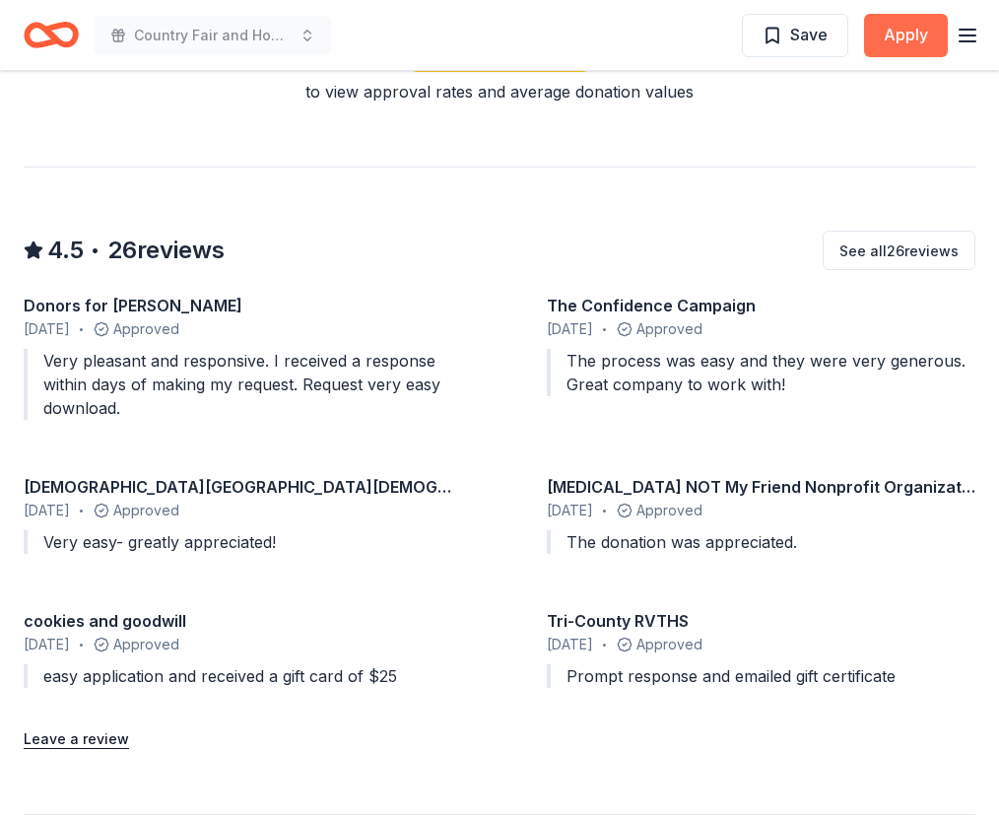
click at [907, 28] on button "Apply" at bounding box center [906, 35] width 84 height 43
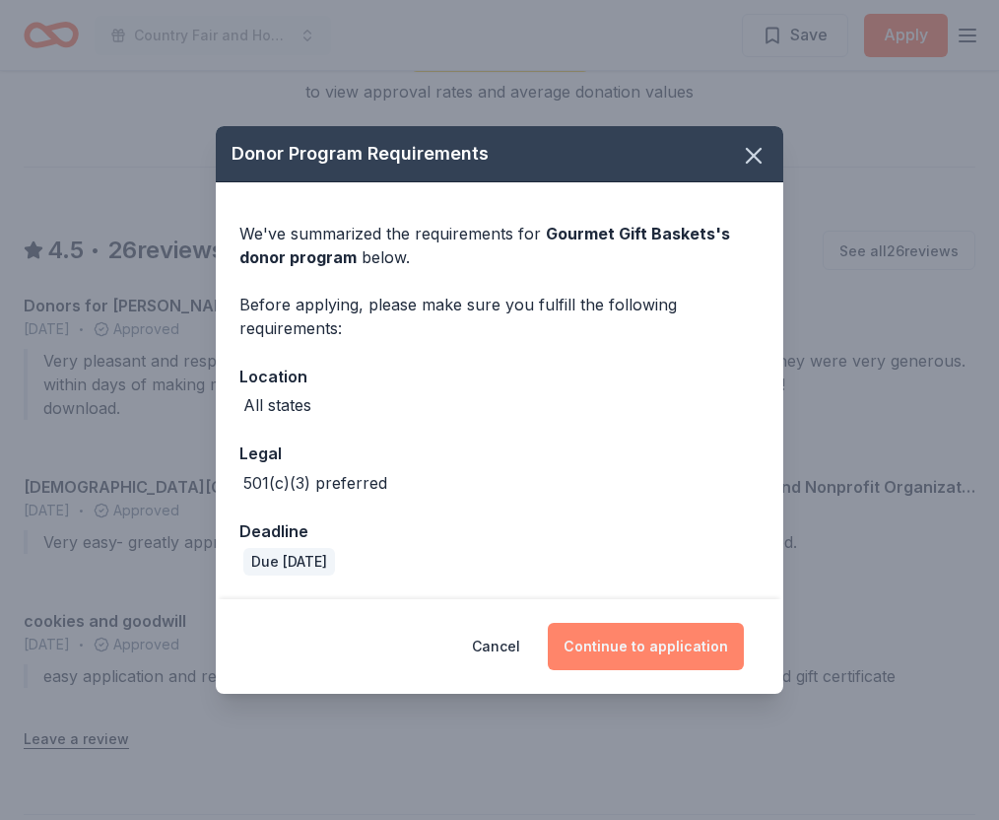
click at [605, 644] on button "Continue to application" at bounding box center [646, 646] width 196 height 47
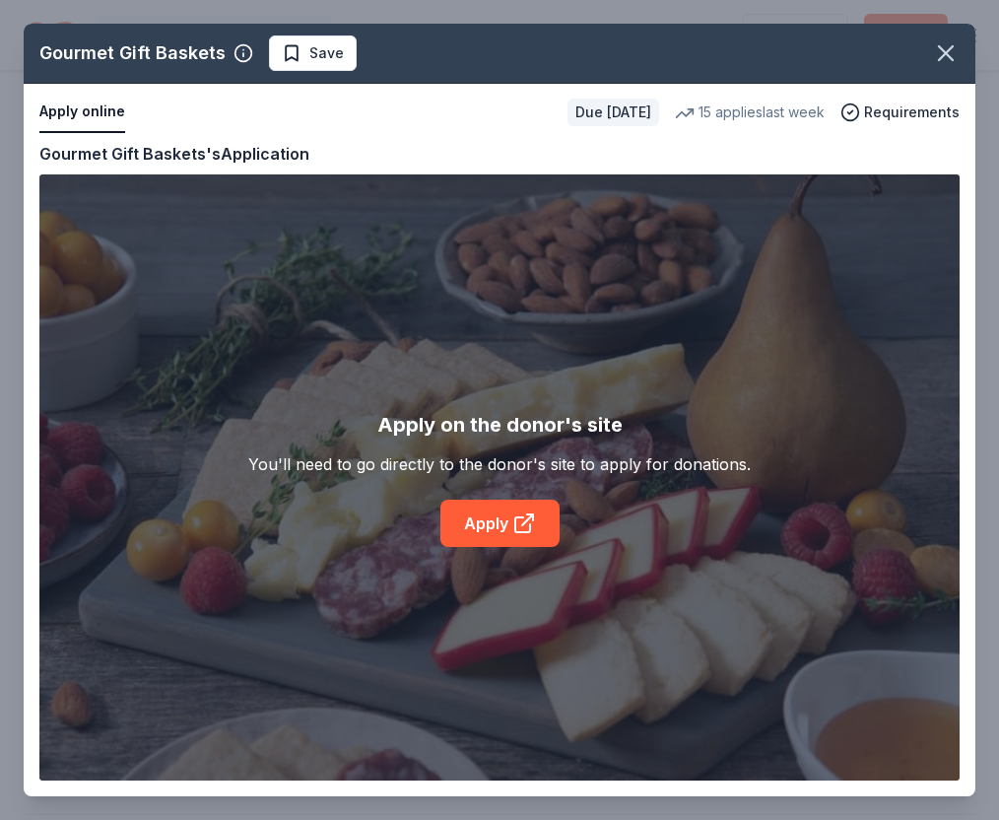
click at [502, 521] on div "Gourmet Gift Baskets Save Apply online Due in 25 days 15 applies last week Requ…" at bounding box center [500, 410] width 952 height 773
click at [521, 523] on div "Gourmet Gift Baskets Save Apply online Due in 25 days 15 applies last week Requ…" at bounding box center [500, 410] width 952 height 773
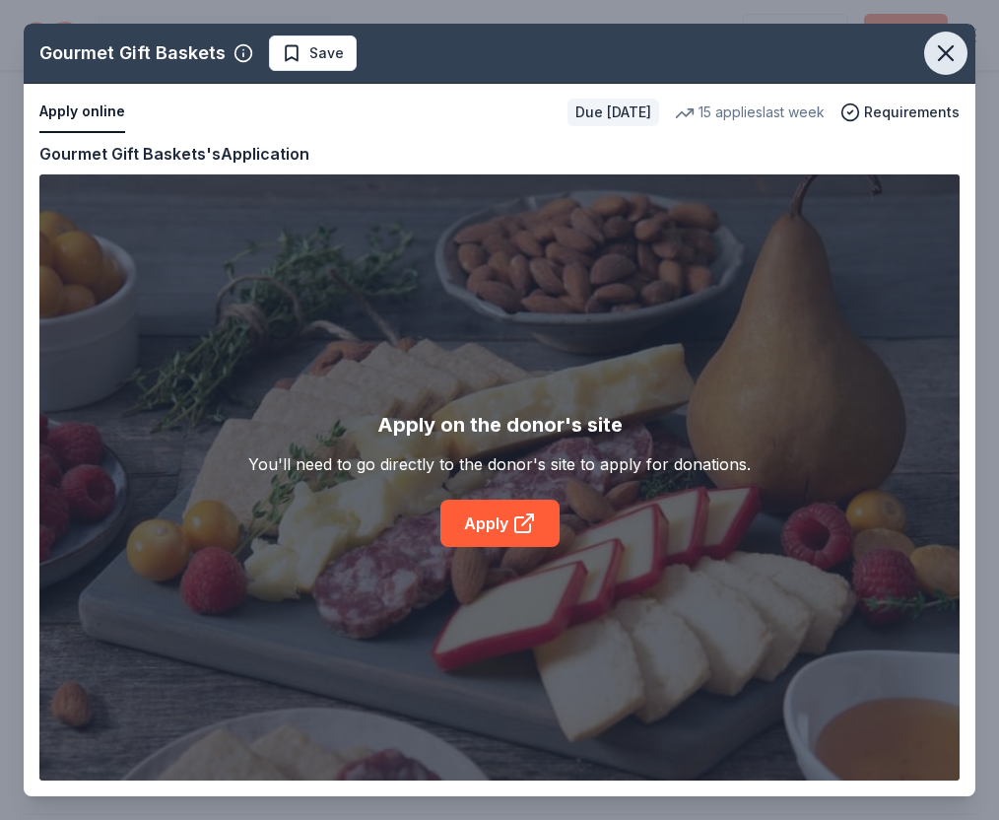
click at [942, 53] on icon "button" at bounding box center [946, 53] width 28 height 28
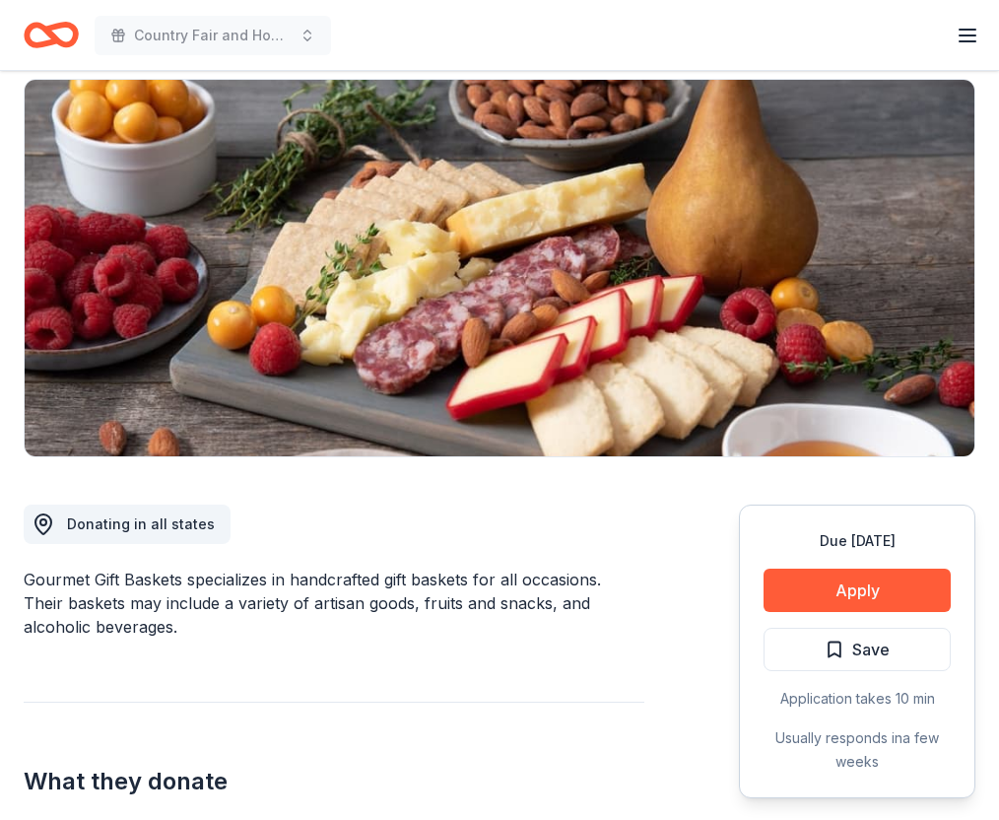
scroll to position [0, 0]
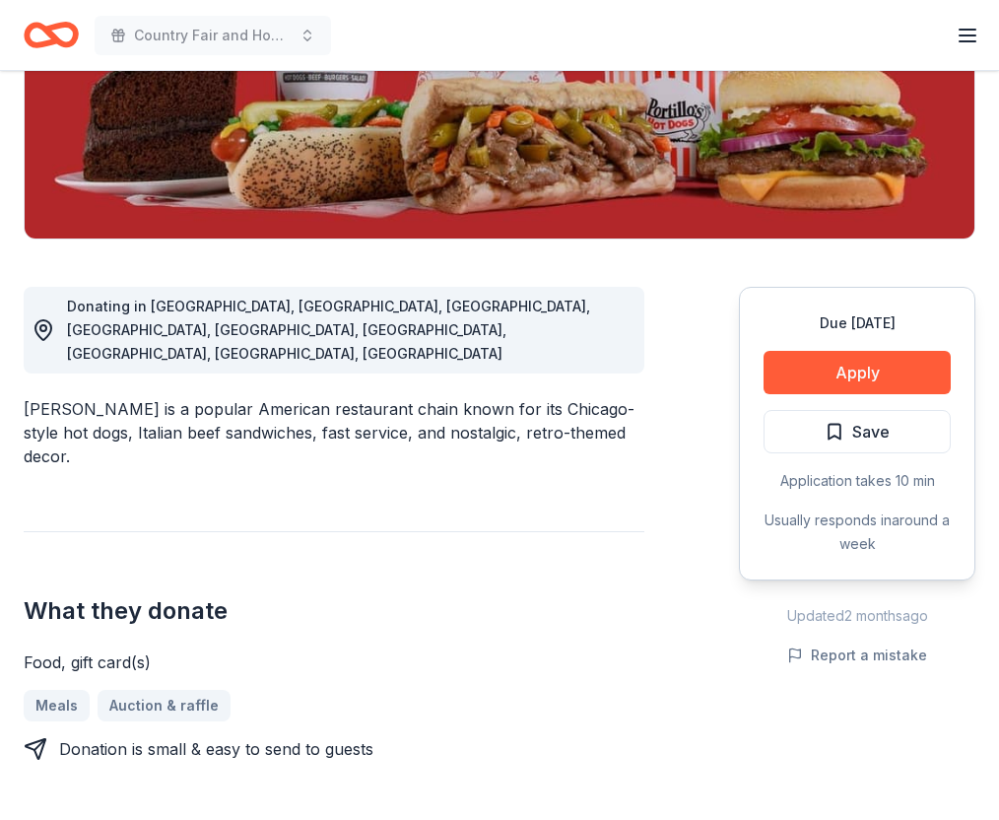
scroll to position [362, 0]
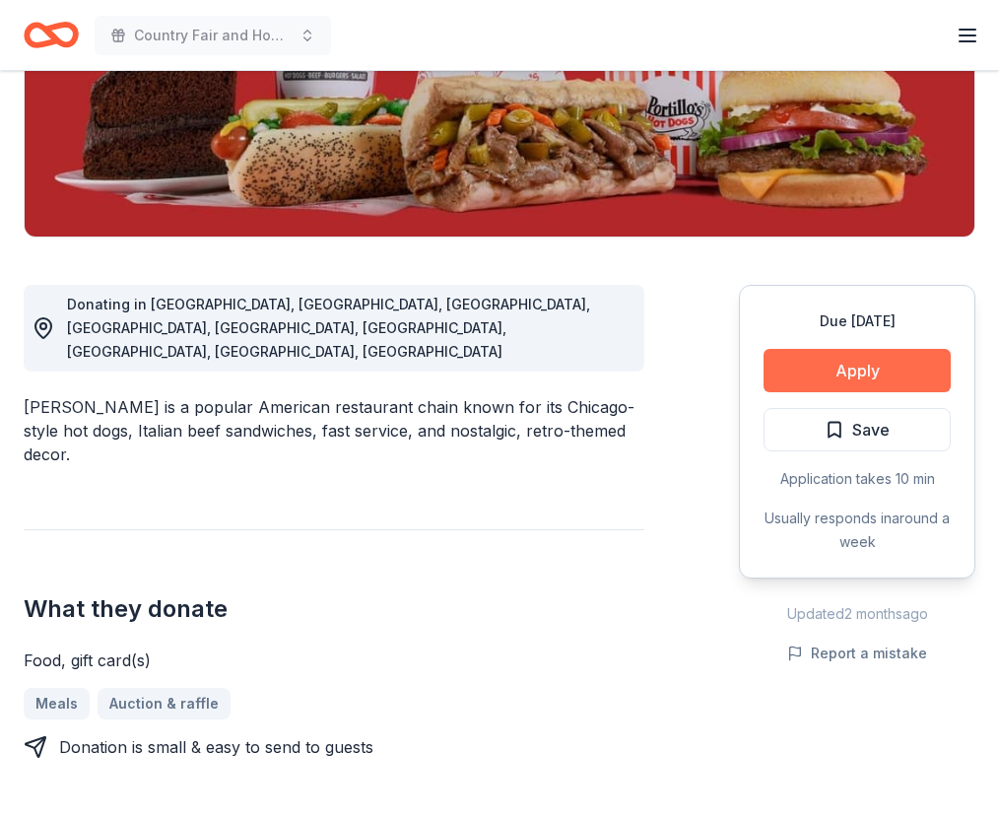
click at [826, 370] on button "Apply" at bounding box center [857, 370] width 187 height 43
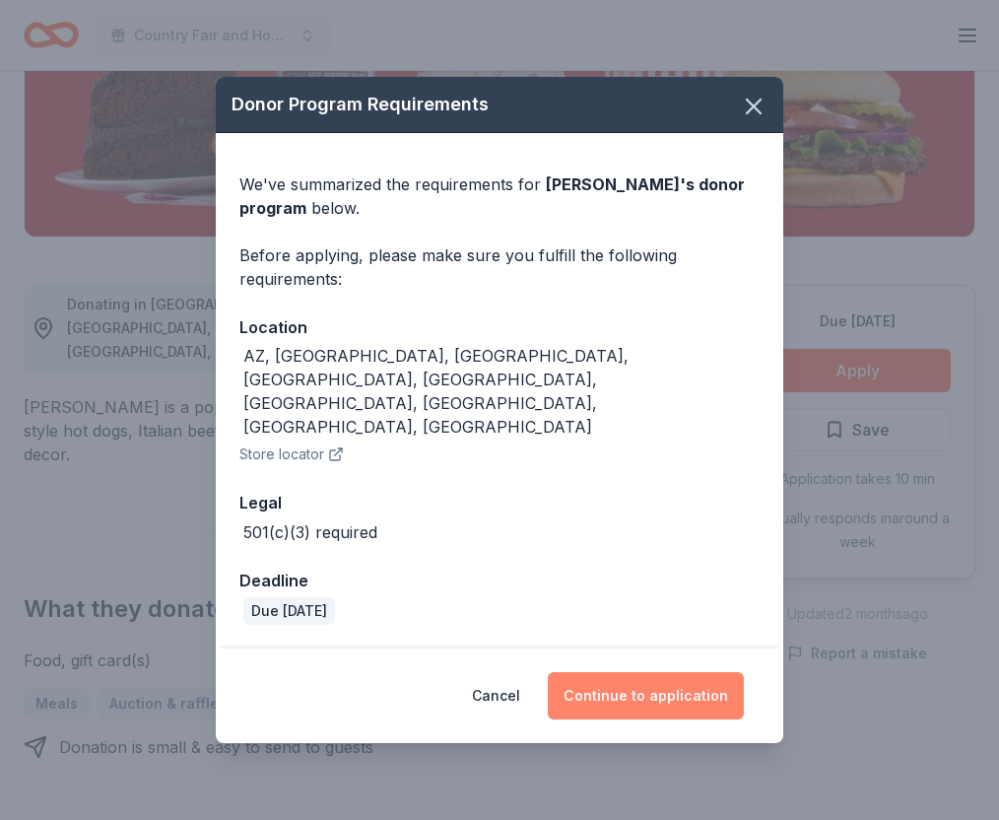
click at [618, 672] on button "Continue to application" at bounding box center [646, 695] width 196 height 47
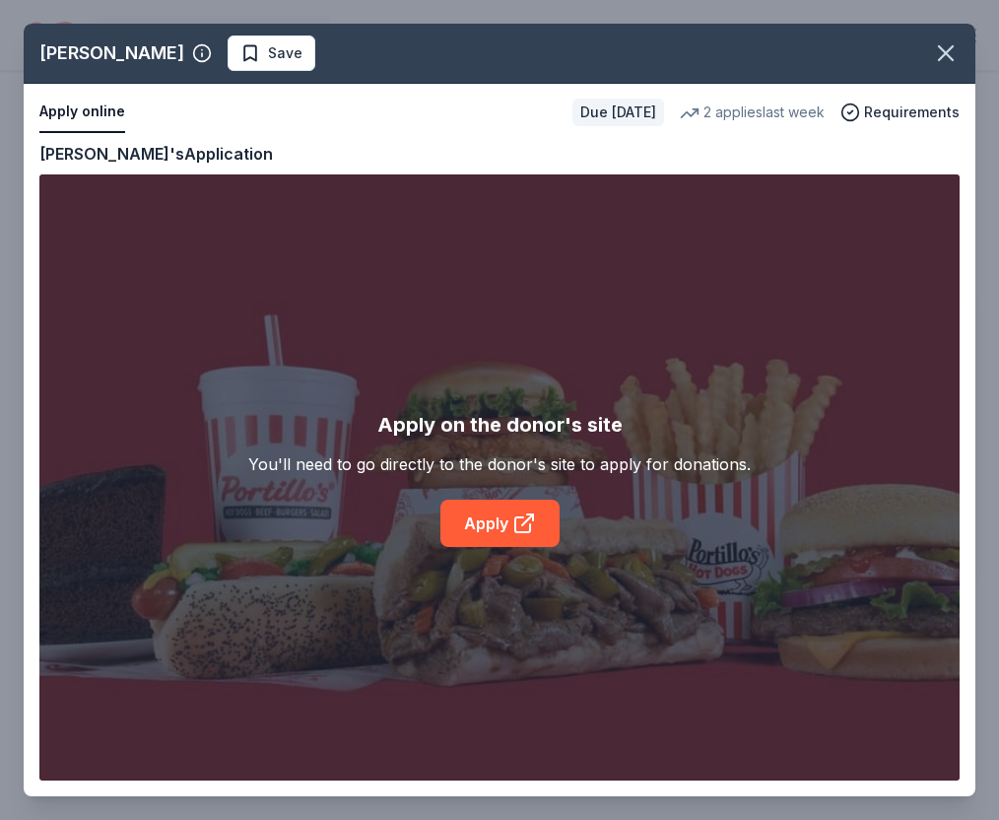
click at [497, 522] on div "[PERSON_NAME] Save Apply online Due [DATE] 2 applies last week Requirements Cop…" at bounding box center [500, 410] width 952 height 773
click at [517, 523] on div "[PERSON_NAME] Save Apply online Due [DATE] 2 applies last week Requirements Cop…" at bounding box center [500, 410] width 952 height 773
click at [517, 521] on div "[PERSON_NAME] Save Apply online Due [DATE] 2 applies last week Requirements Cop…" at bounding box center [500, 410] width 952 height 773
click at [515, 524] on div "[PERSON_NAME] Save Apply online Due [DATE] 2 applies last week Requirements Cop…" at bounding box center [500, 410] width 952 height 773
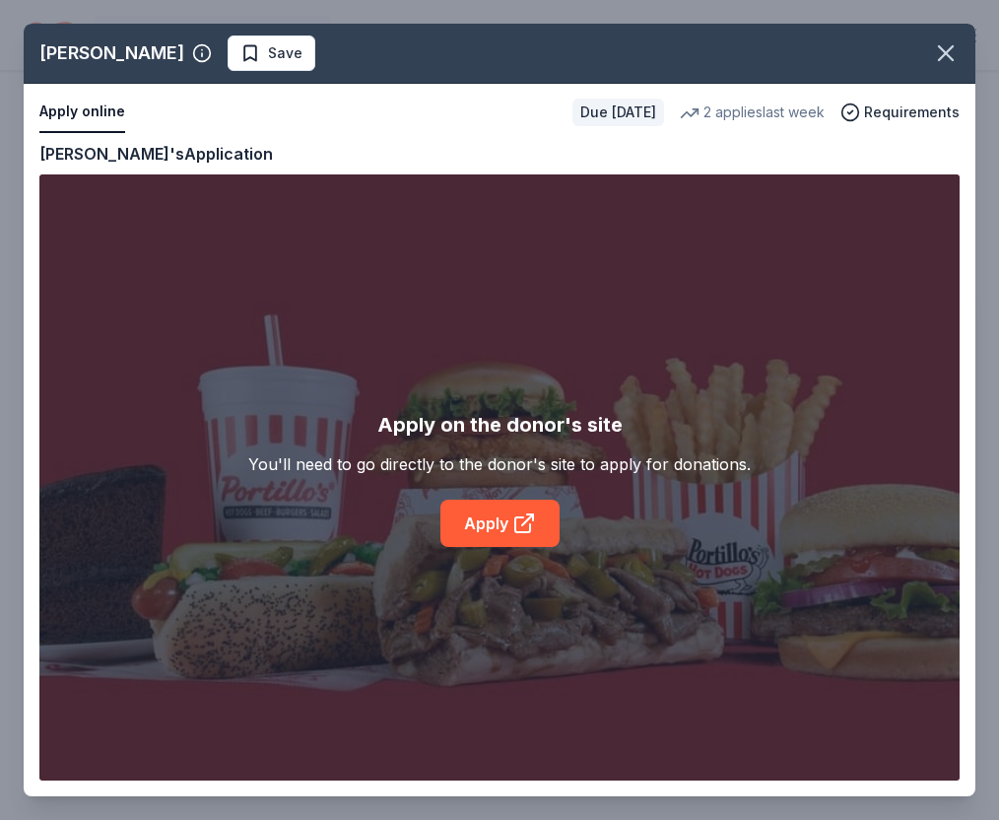
click at [512, 521] on div "Portillo's Save Apply online Due in 18 days 2 applies last week Requirements Co…" at bounding box center [500, 410] width 952 height 773
click at [944, 52] on icon "button" at bounding box center [946, 53] width 14 height 14
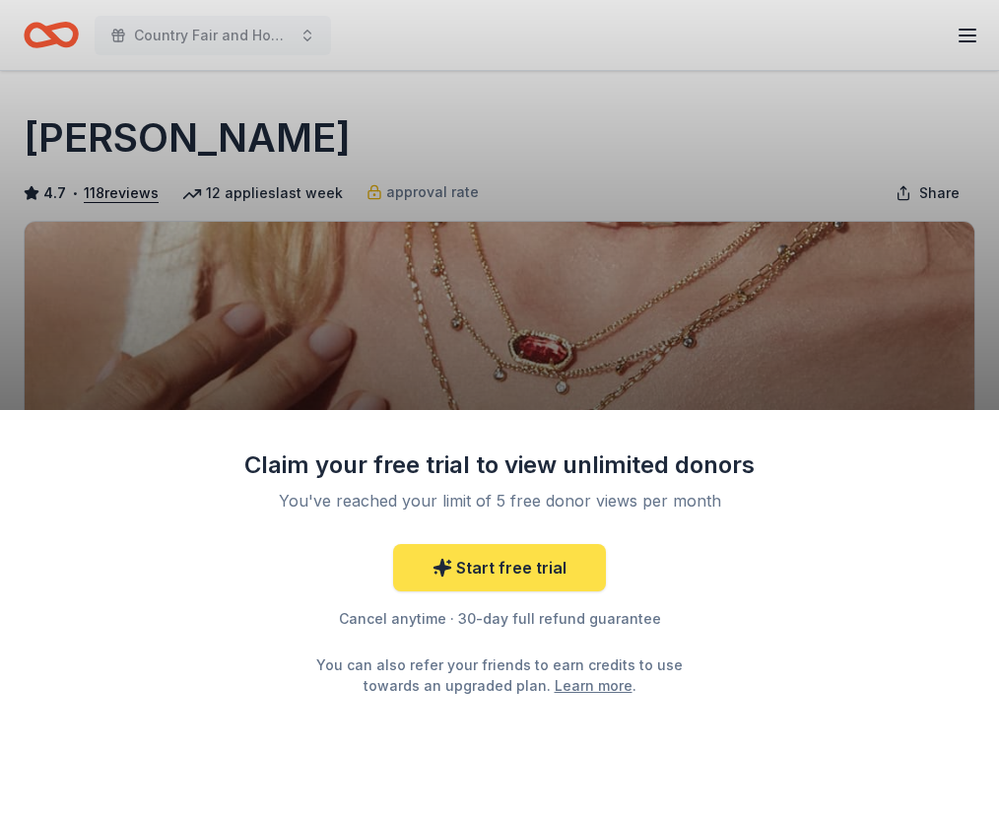
click at [543, 567] on link "Start free trial" at bounding box center [499, 567] width 213 height 47
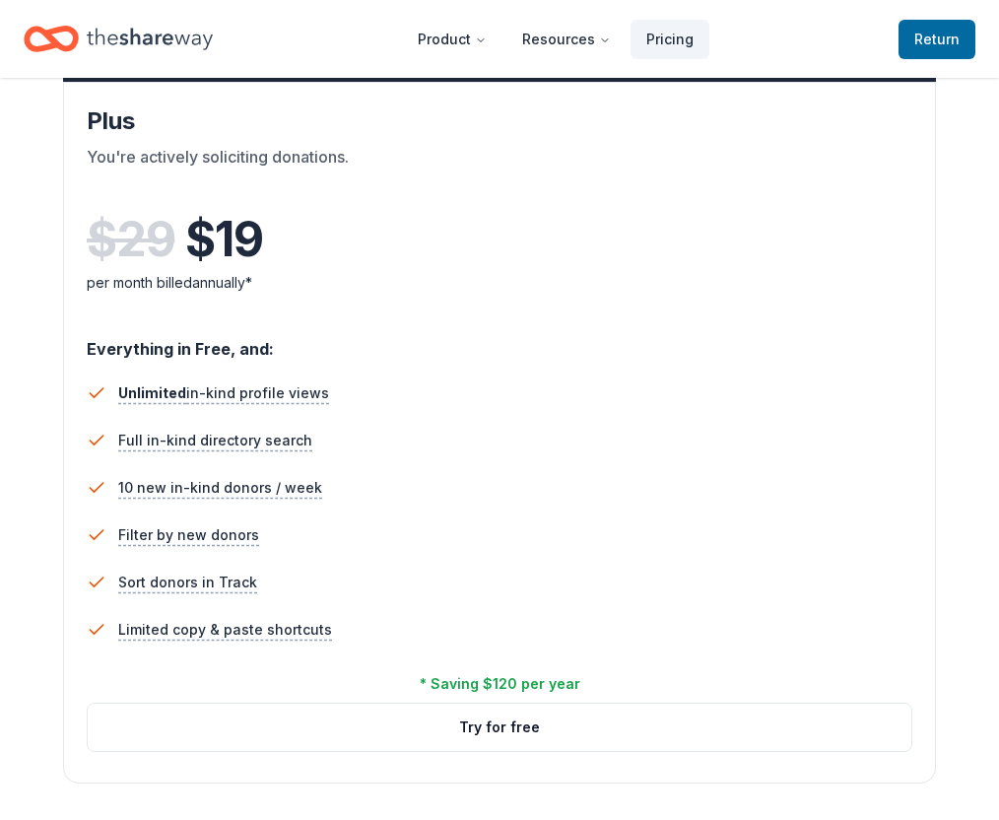
scroll to position [1039, 0]
